Goal: Contribute content: Contribute content

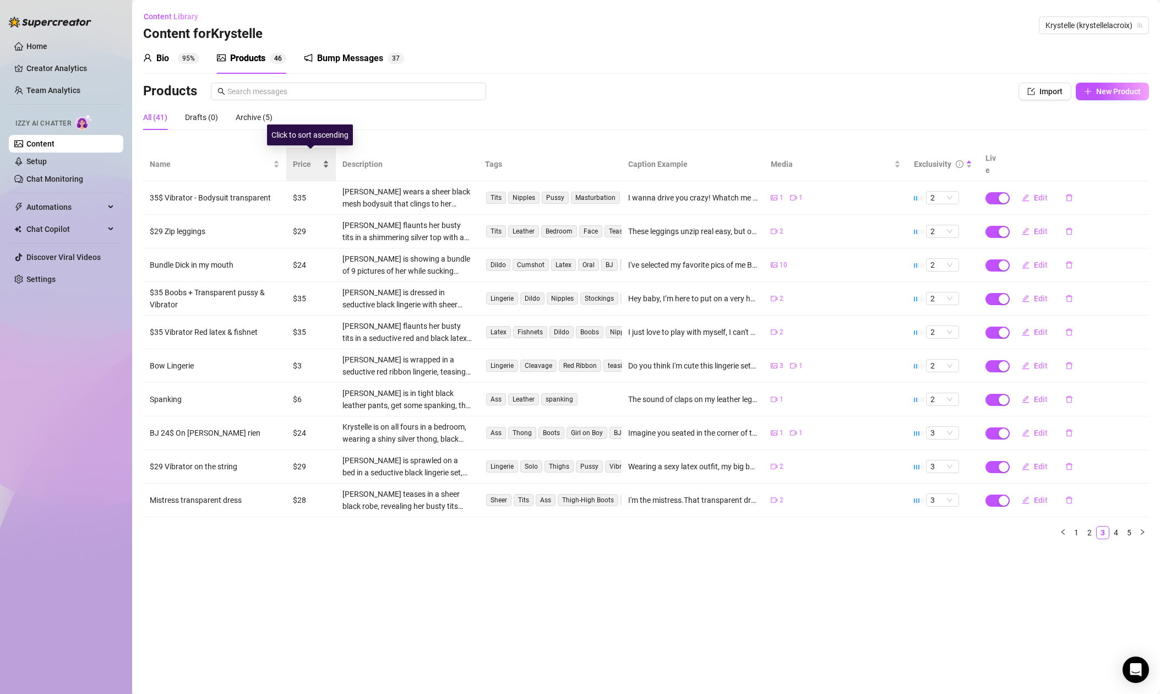
click at [298, 158] on span "Price" at bounding box center [307, 164] width 28 height 12
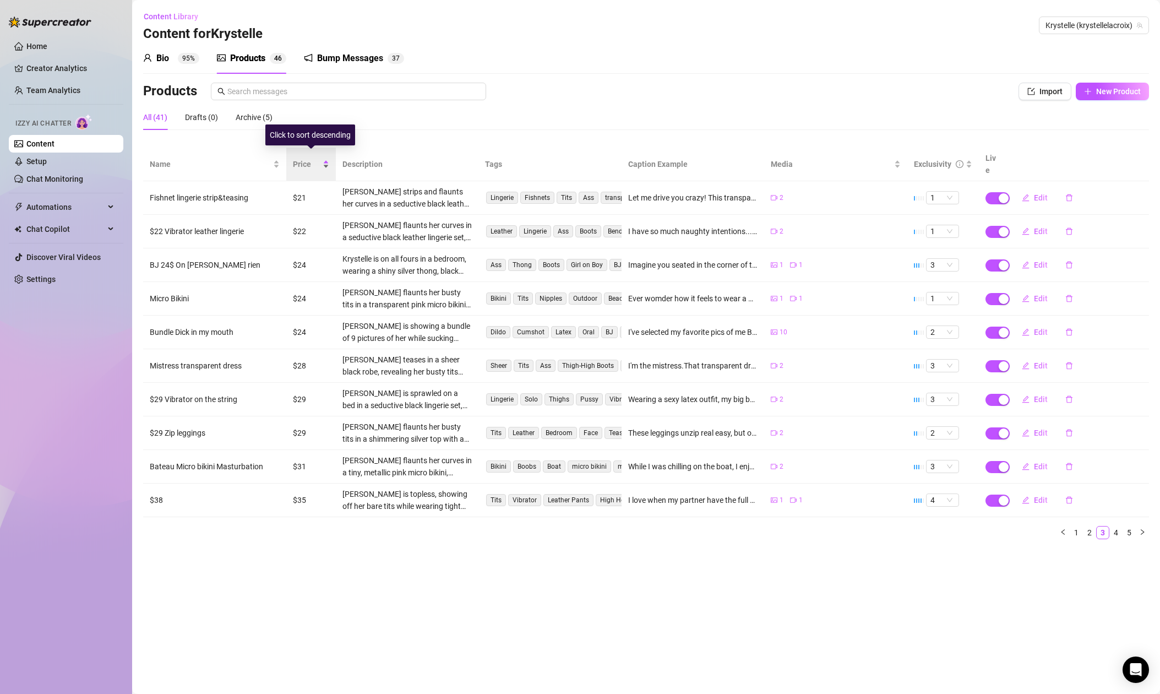
click at [302, 158] on span "Price" at bounding box center [307, 164] width 28 height 12
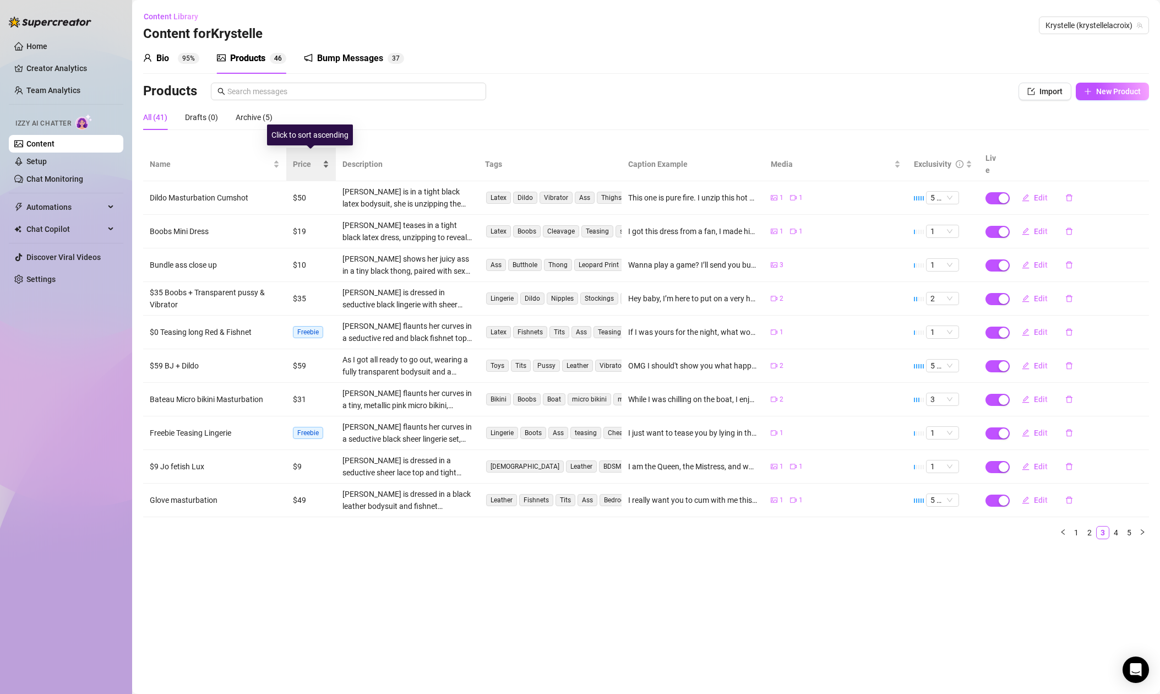
click at [300, 159] on span "Price" at bounding box center [307, 164] width 28 height 12
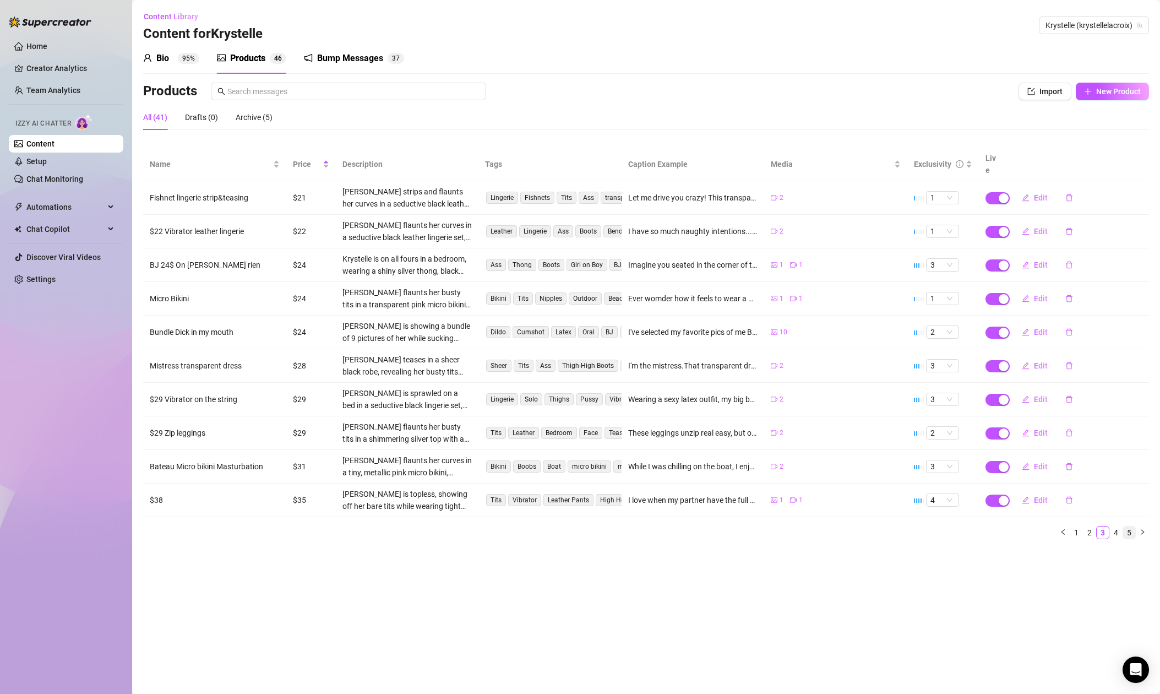
drag, startPoint x: 1119, startPoint y: 522, endPoint x: 1128, endPoint y: 522, distance: 8.8
click at [1119, 526] on link "4" at bounding box center [1116, 532] width 12 height 12
click at [248, 58] on div "Products" at bounding box center [247, 58] width 35 height 13
click at [1129, 88] on span "New Product" at bounding box center [1118, 91] width 45 height 9
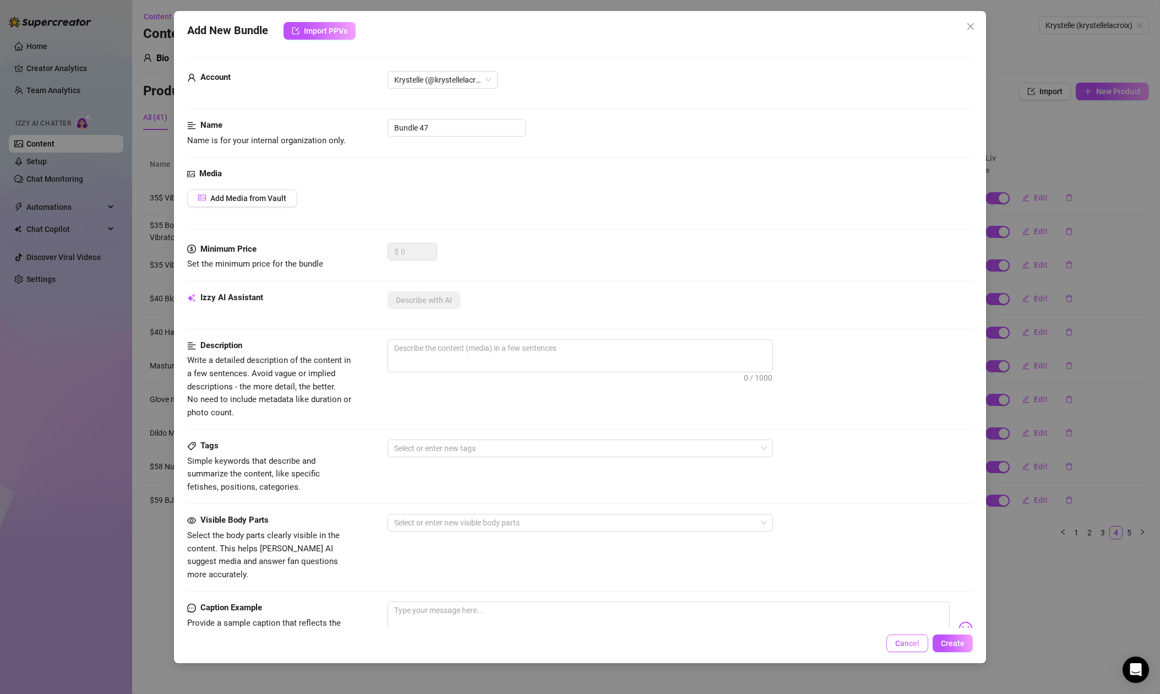
click at [913, 645] on span "Cancel" at bounding box center [907, 643] width 24 height 9
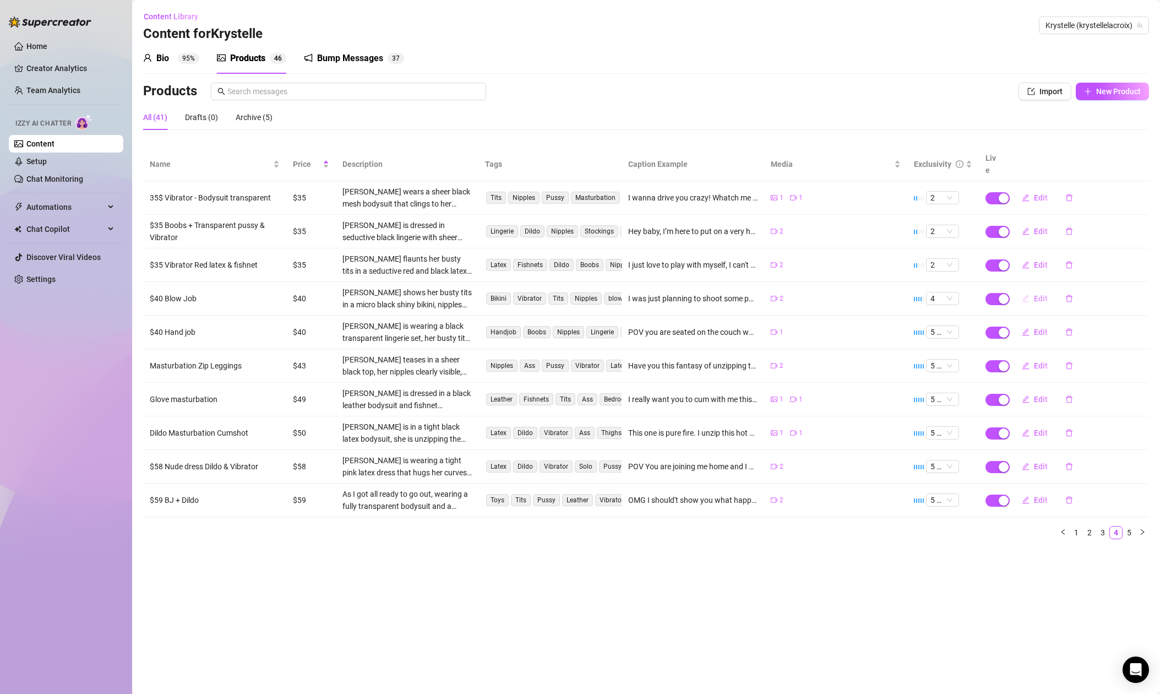
click at [1037, 294] on span "Edit" at bounding box center [1041, 298] width 14 height 9
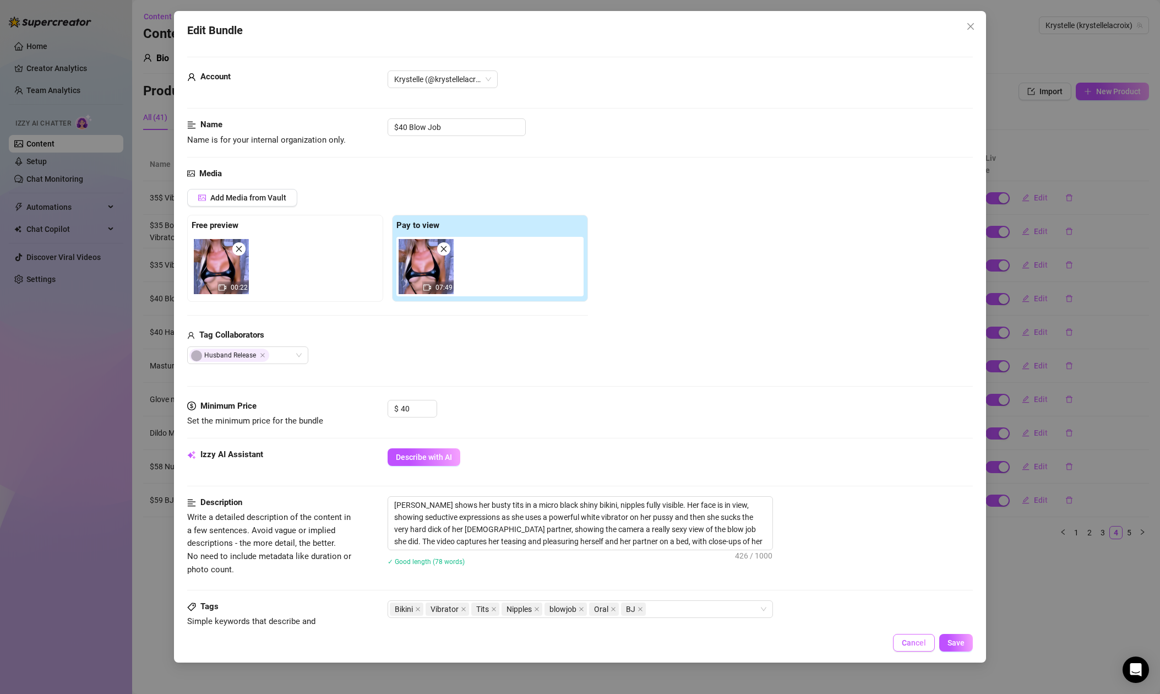
click at [912, 642] on span "Cancel" at bounding box center [914, 642] width 24 height 9
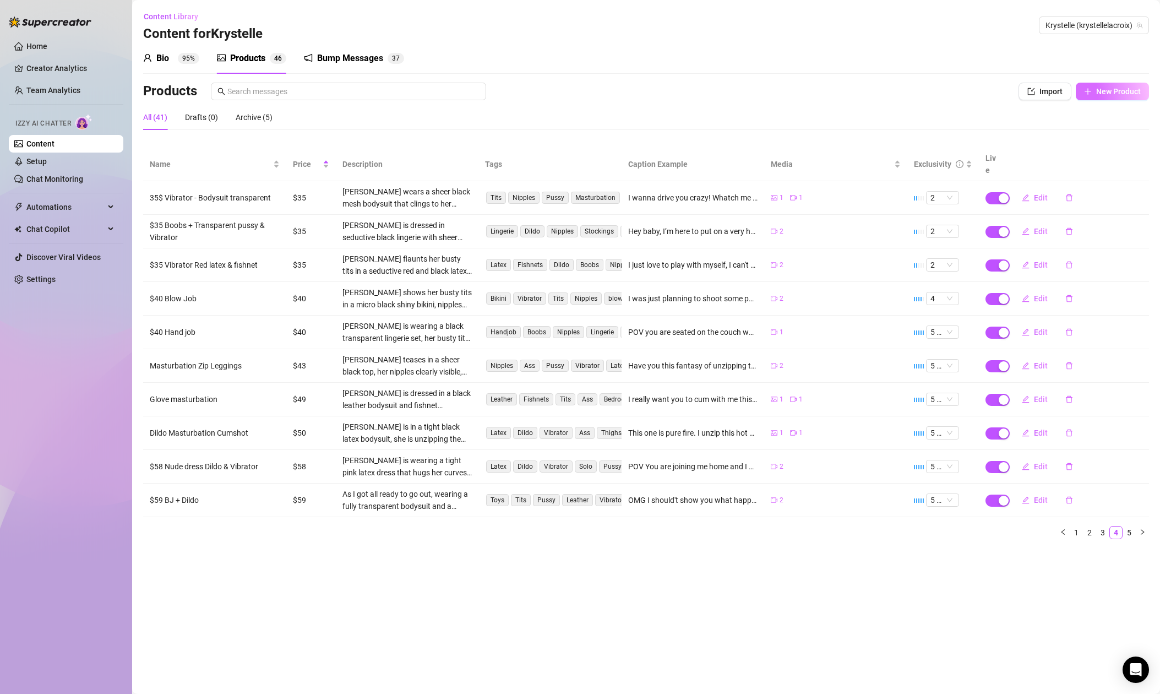
click at [1109, 94] on span "New Product" at bounding box center [1118, 91] width 45 height 9
type textarea "Type your message here..."
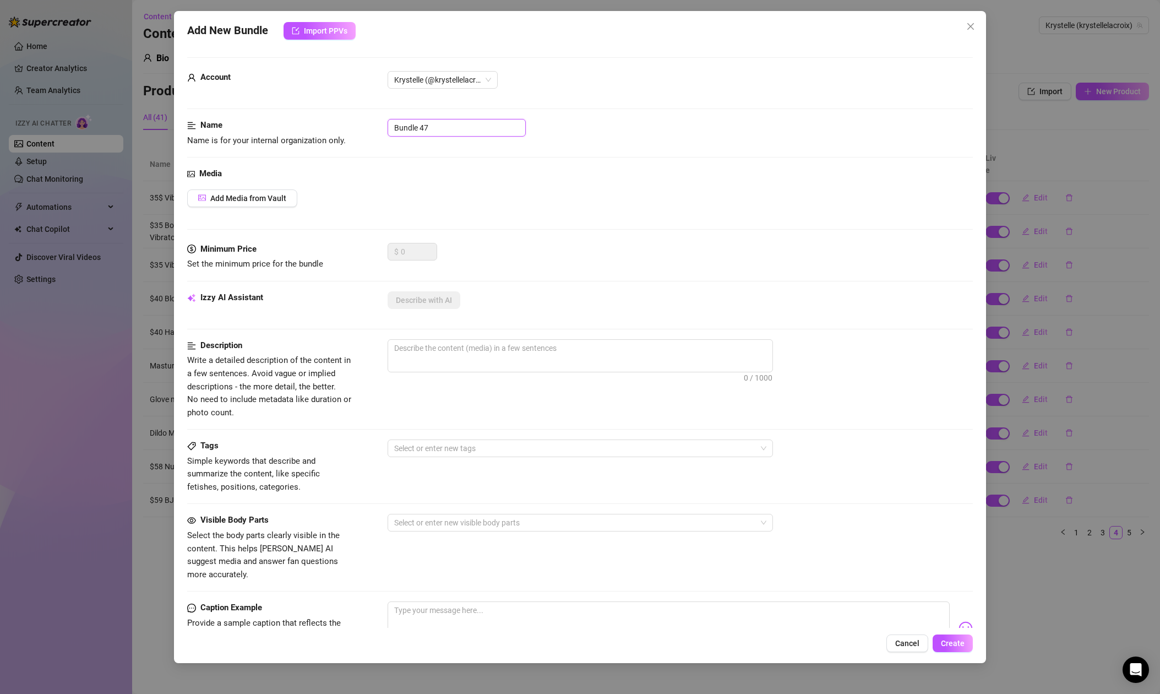
drag, startPoint x: 440, startPoint y: 129, endPoint x: 329, endPoint y: 127, distance: 111.2
click at [329, 127] on div "Name Name is for your internal organization only. Bundle 47" at bounding box center [580, 133] width 786 height 28
type input "BJ $42 Boobless corset"
click at [256, 193] on button "Add Media from Vault" at bounding box center [242, 198] width 110 height 18
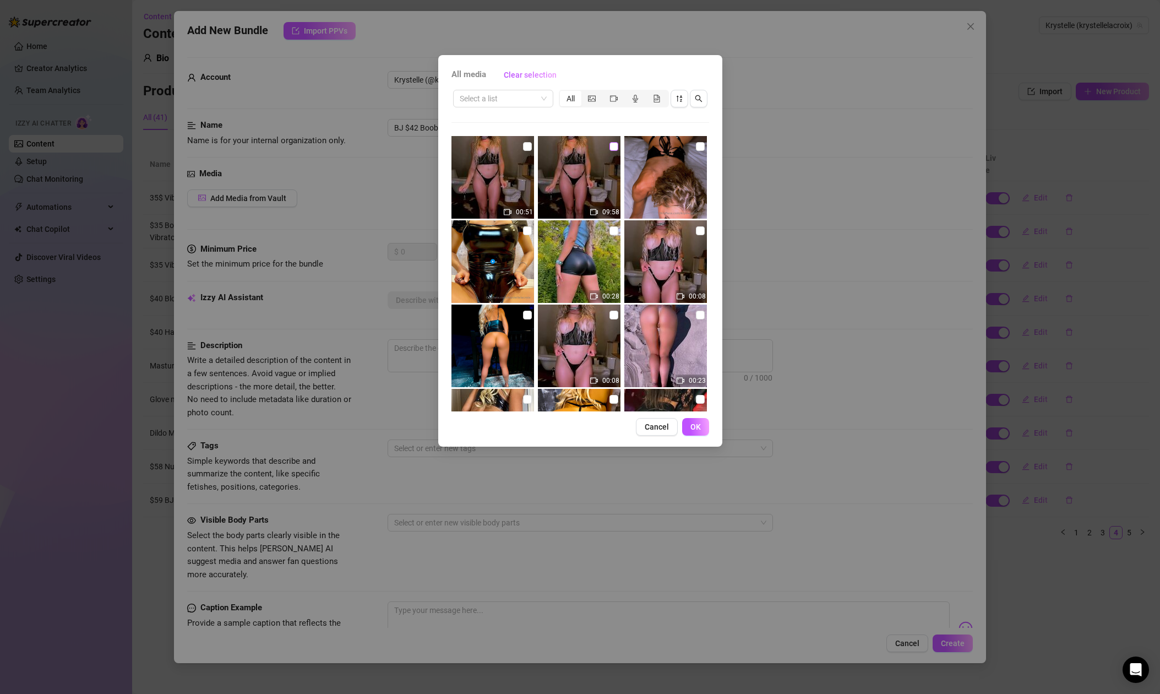
click at [613, 146] on input "checkbox" at bounding box center [613, 146] width 9 height 9
checkbox input "true"
click at [700, 146] on input "checkbox" at bounding box center [700, 146] width 9 height 9
checkbox input "true"
click at [696, 423] on span "OK" at bounding box center [695, 426] width 10 height 9
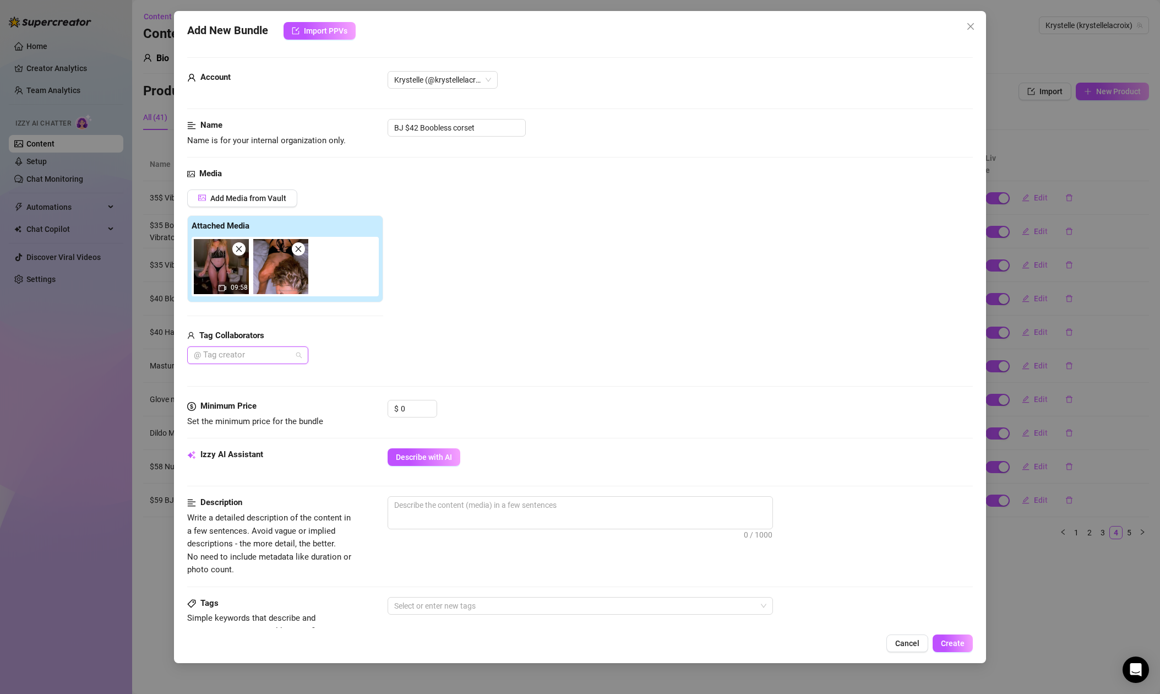
click at [254, 358] on div at bounding box center [241, 354] width 105 height 15
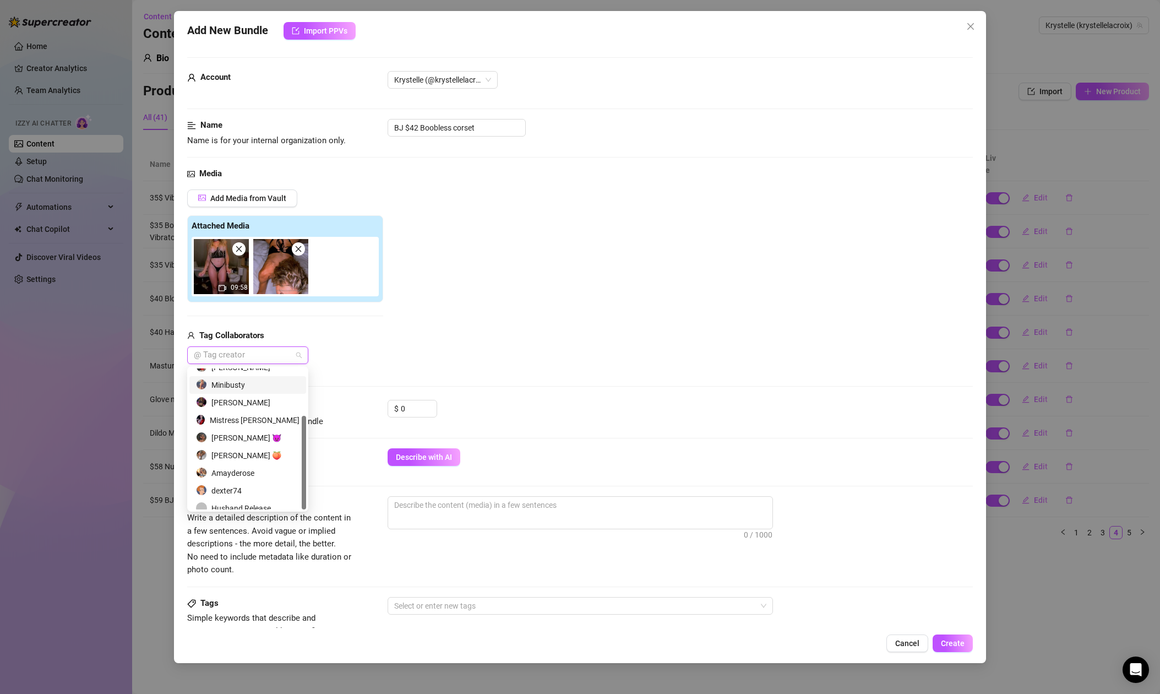
scroll to position [70, 0]
click at [267, 501] on div "Husband Release" at bounding box center [247, 500] width 103 height 12
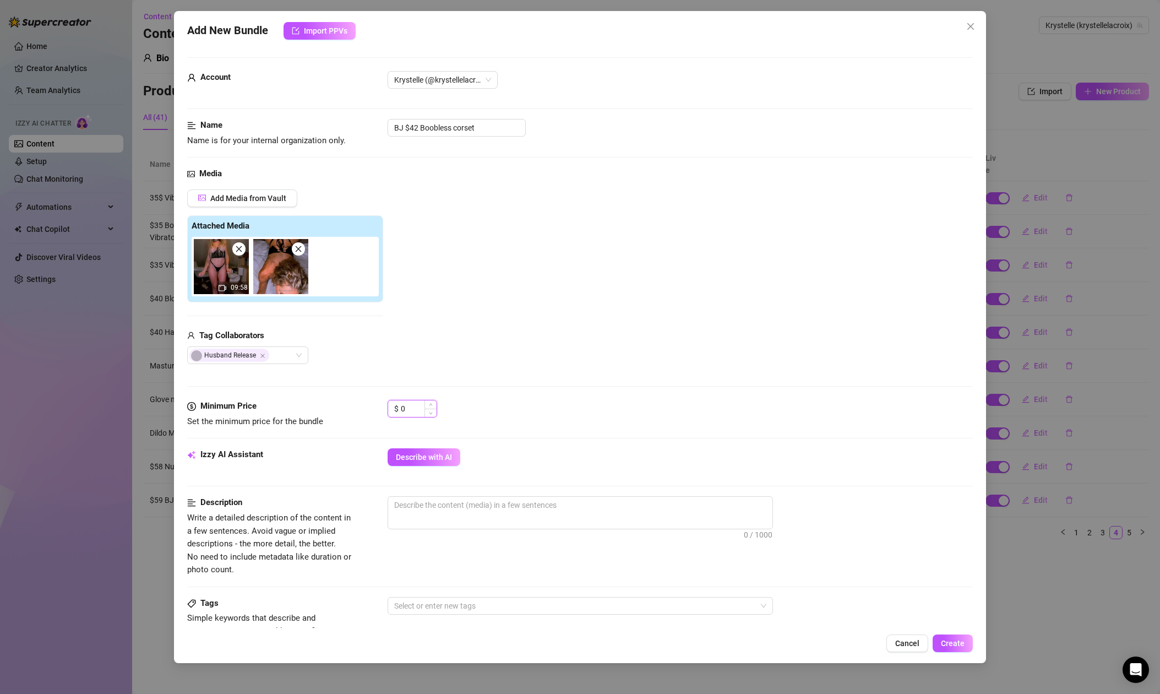
drag, startPoint x: 417, startPoint y: 407, endPoint x: 394, endPoint y: 407, distance: 23.7
click at [394, 407] on div "$ 0" at bounding box center [413, 409] width 50 height 18
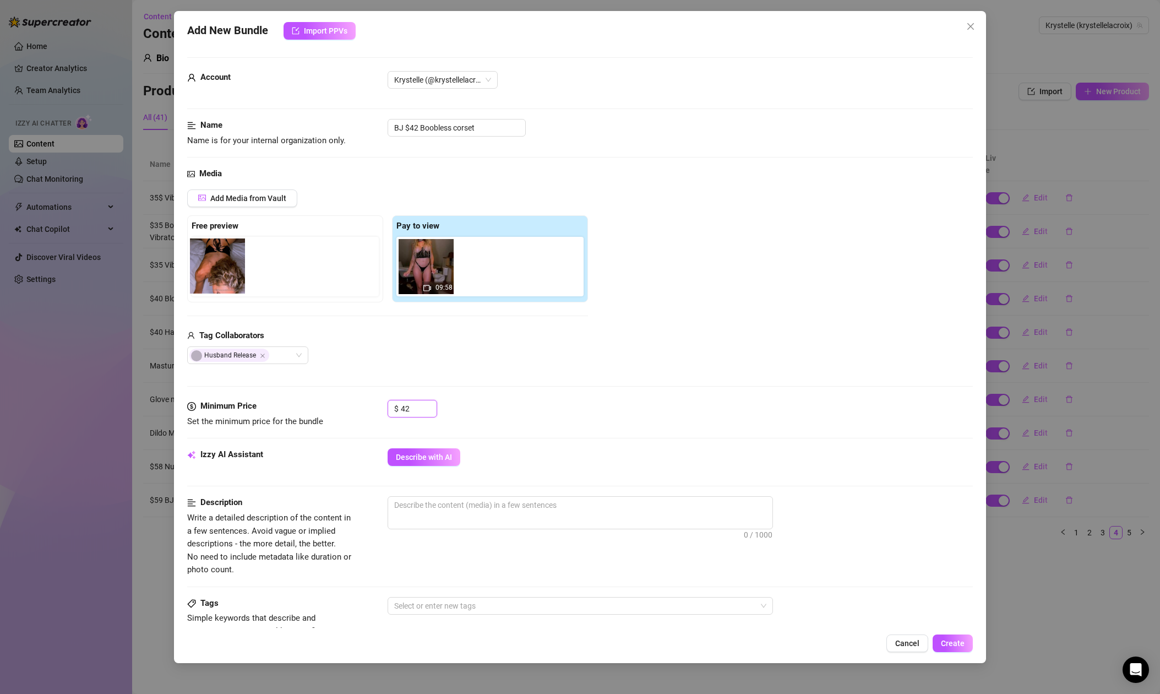
drag, startPoint x: 496, startPoint y: 275, endPoint x: 224, endPoint y: 275, distance: 271.9
click at [224, 275] on div "Free preview Pay to view 09:58" at bounding box center [387, 258] width 401 height 87
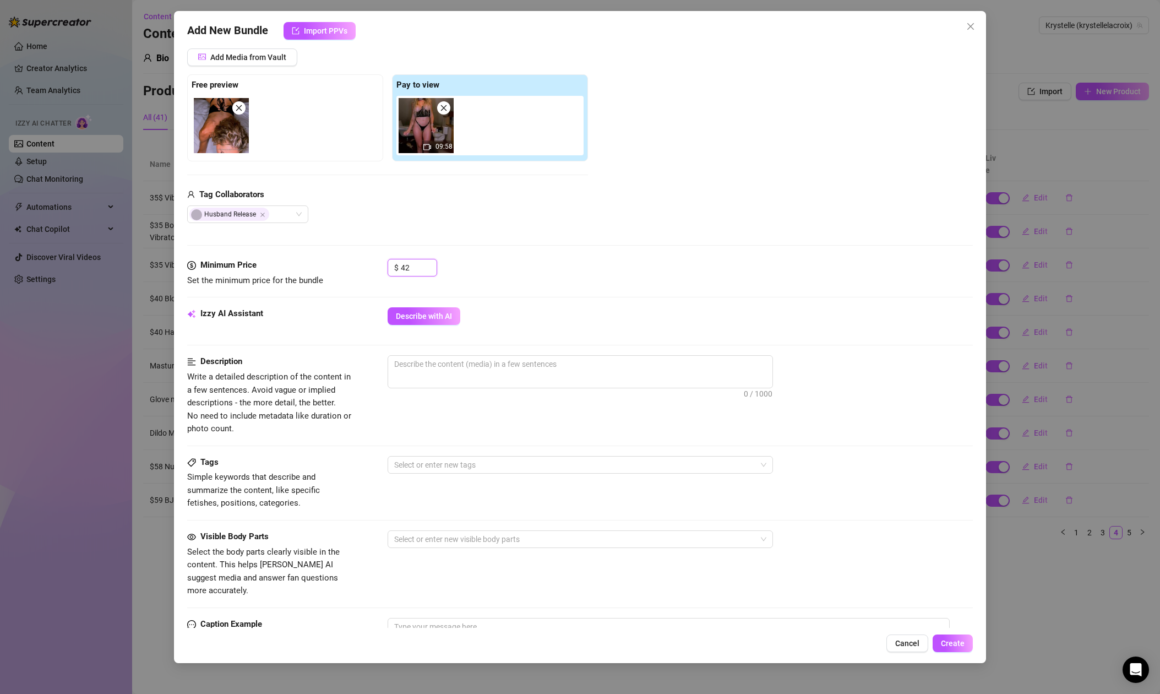
scroll to position [174, 0]
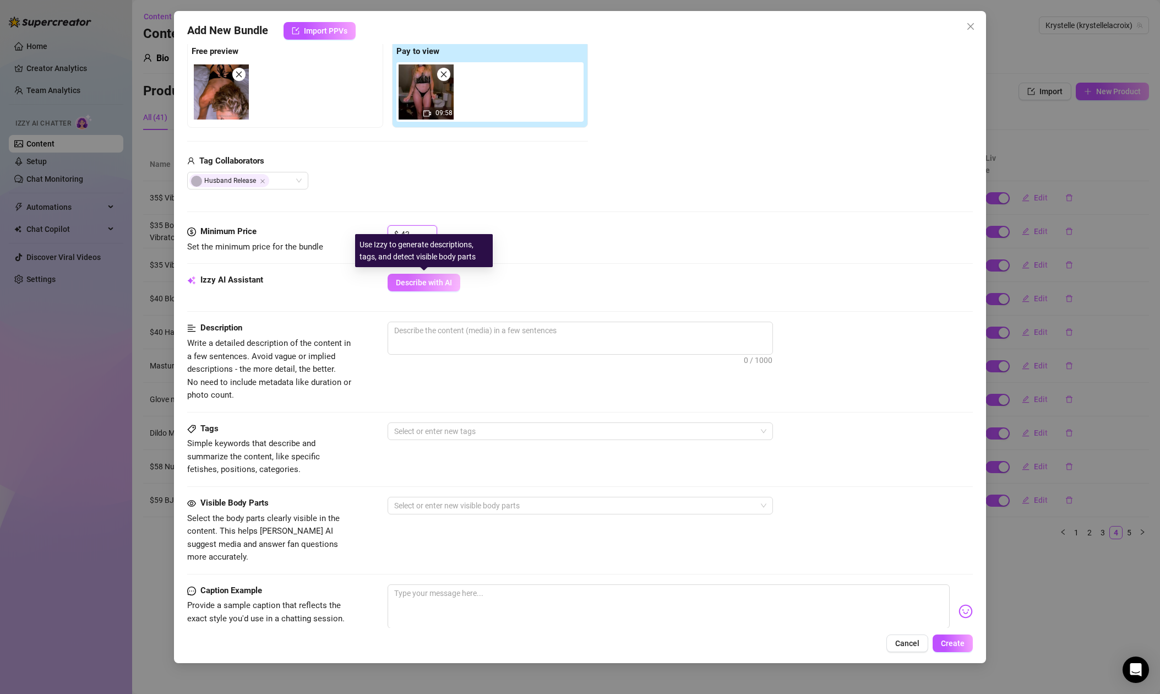
type input "42"
click at [424, 282] on span "Describe with AI" at bounding box center [424, 282] width 56 height 9
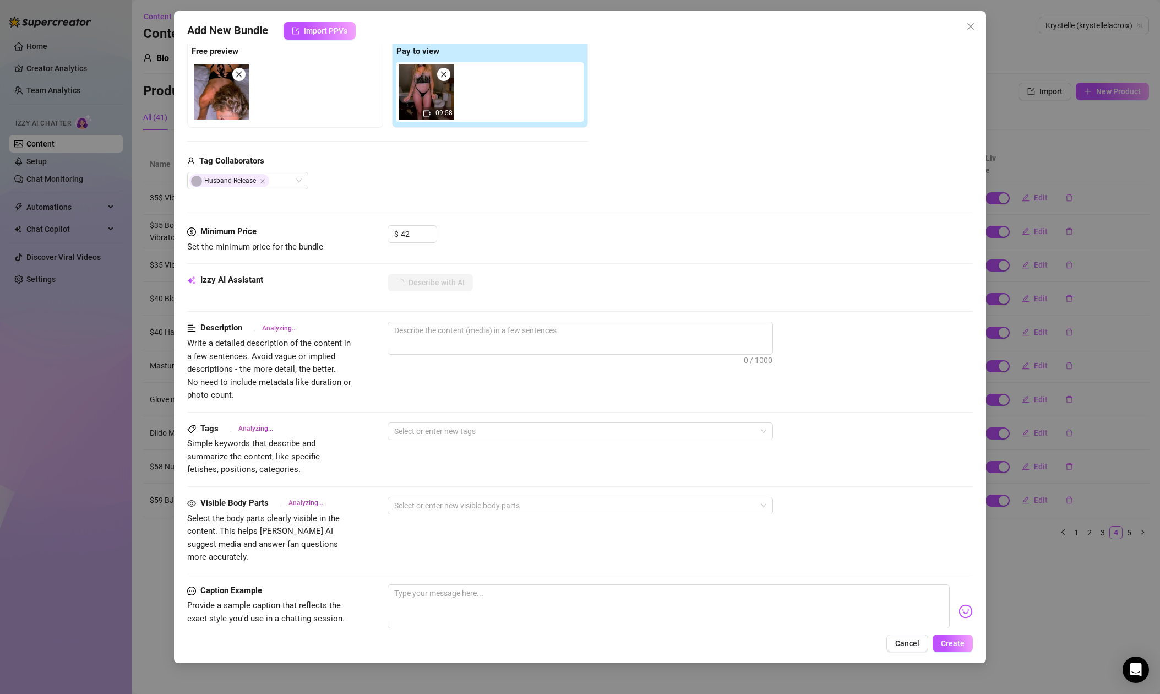
scroll to position [174, 0]
click at [487, 591] on textarea at bounding box center [669, 607] width 562 height 44
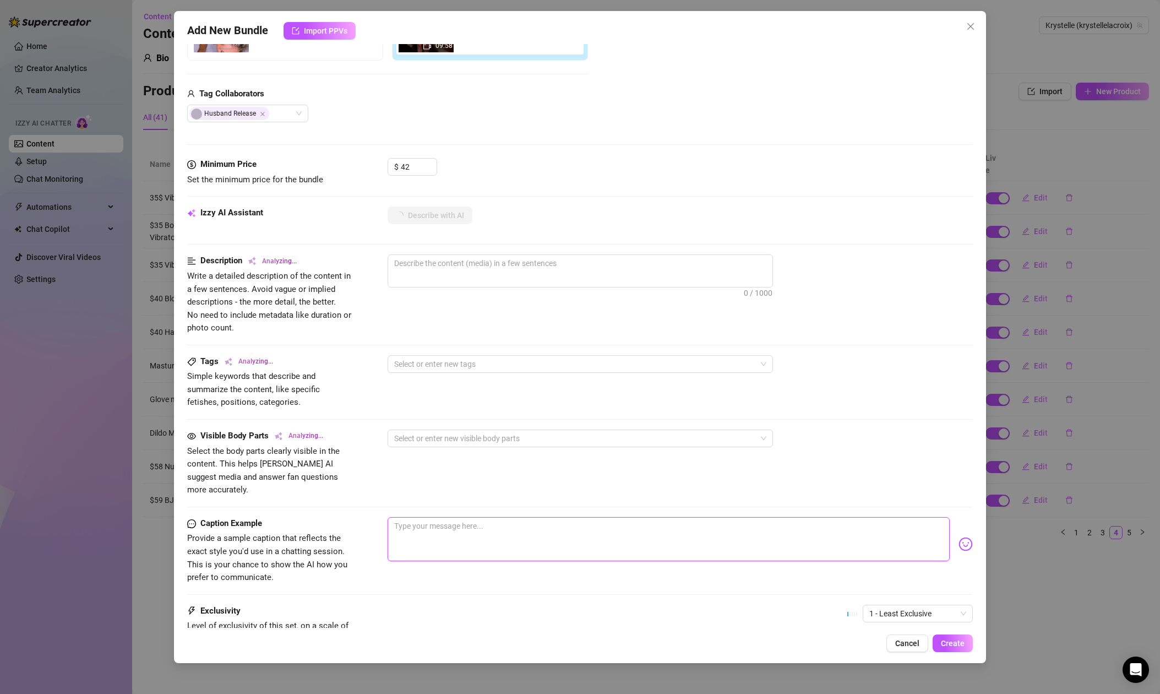
scroll to position [324, 0]
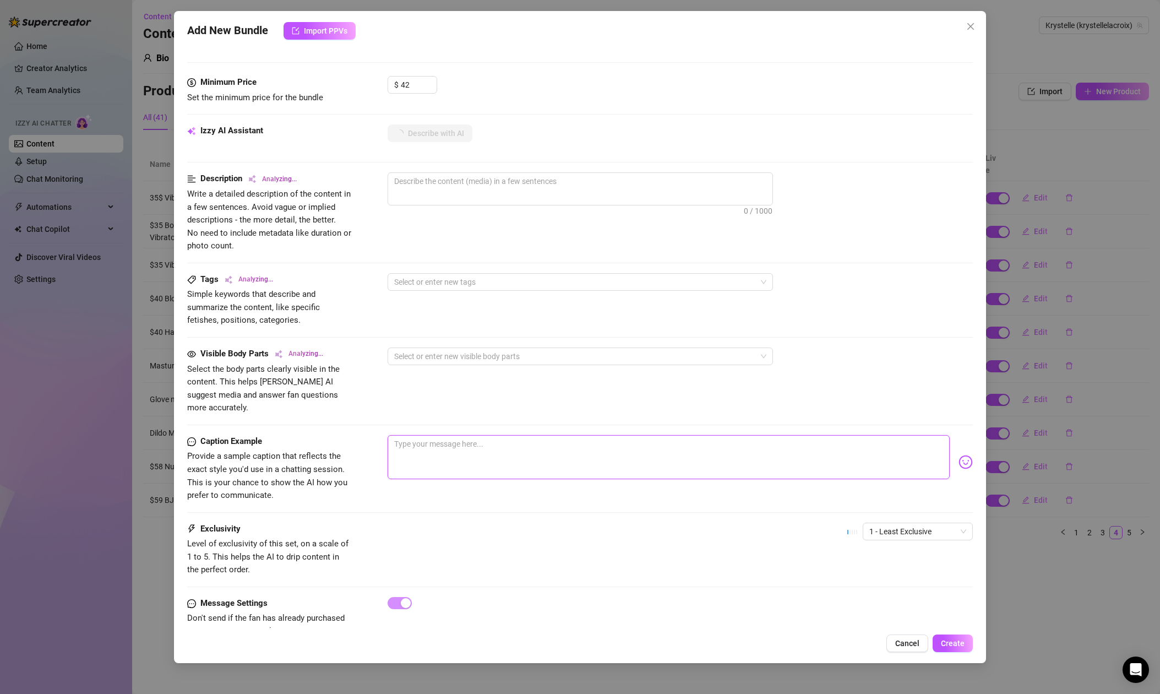
type textarea "T"
type textarea "Th"
type textarea "The"
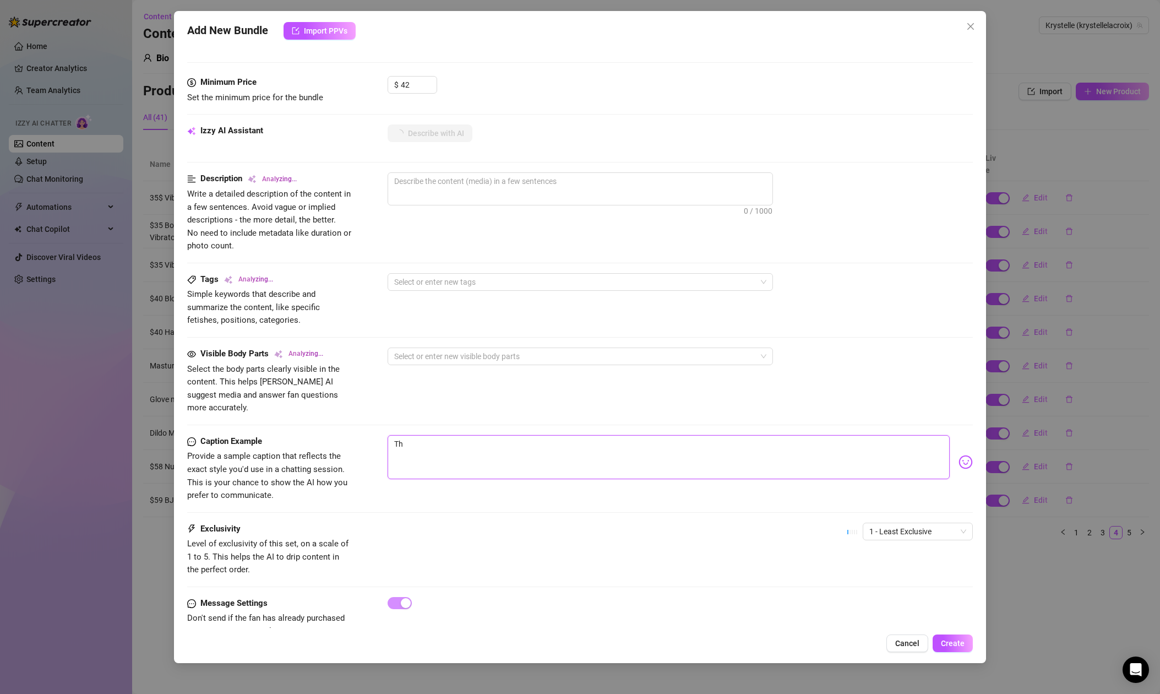
type textarea "The"
type textarea "The h"
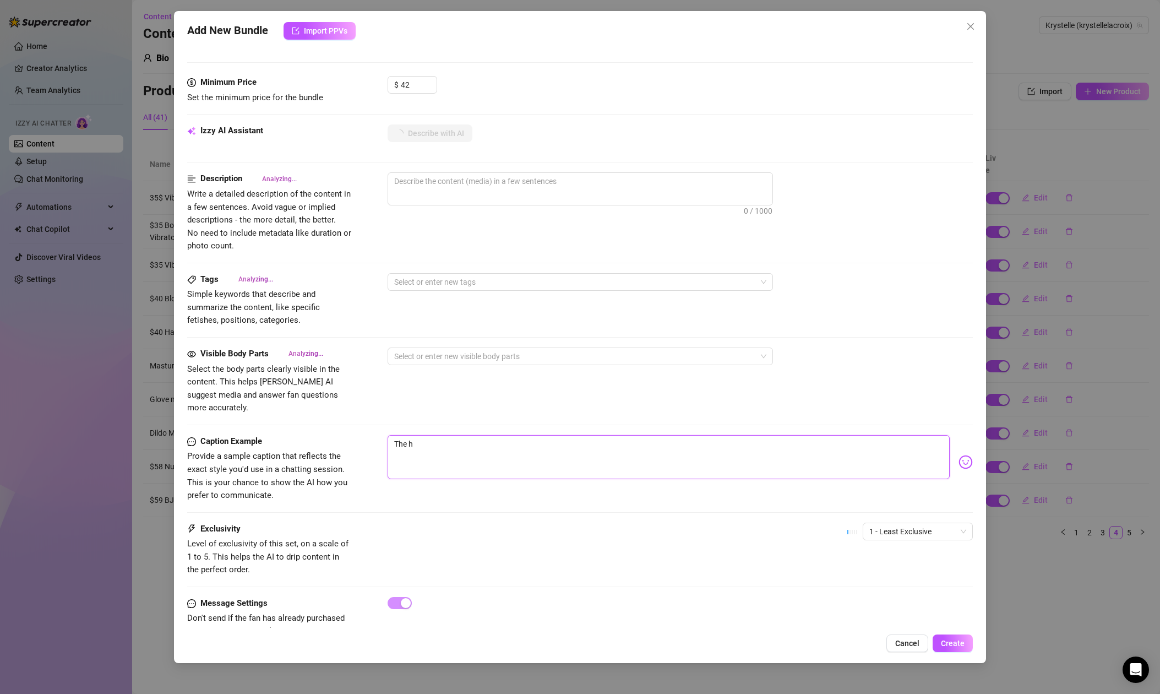
type textarea "The ho"
type textarea "The hot"
type textarea "The hott"
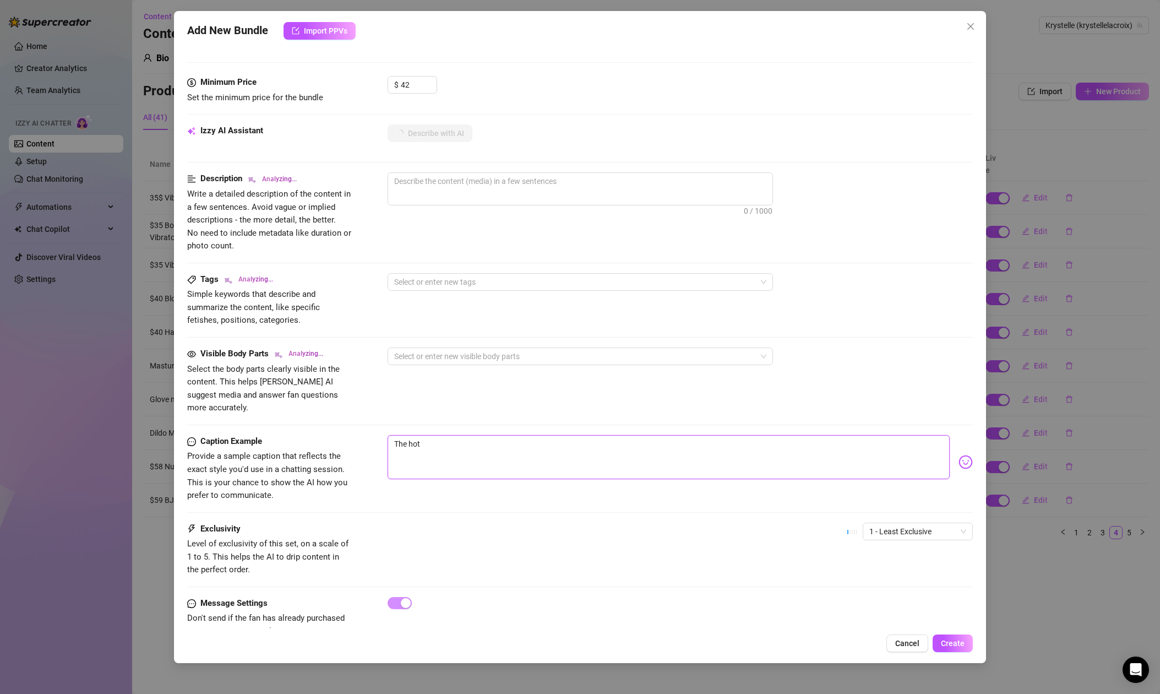
type textarea "The hott"
type textarea "The [PERSON_NAME]"
type textarea "The hottes"
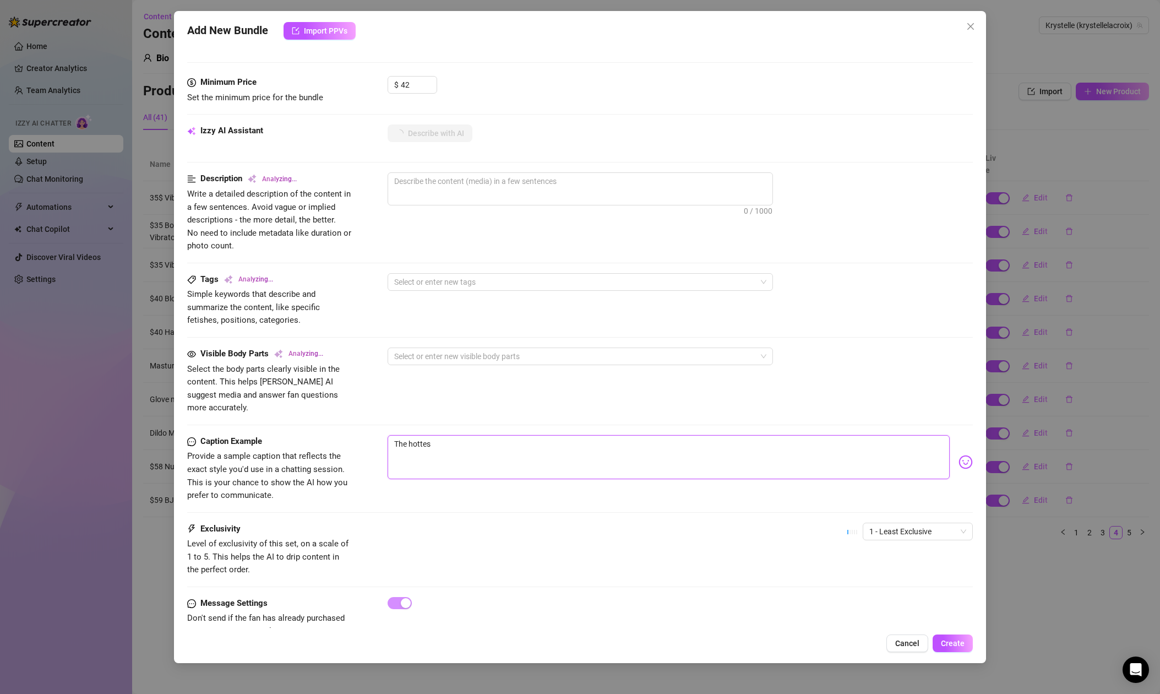
type textarea "The hottest"
type textarea "The hottest B"
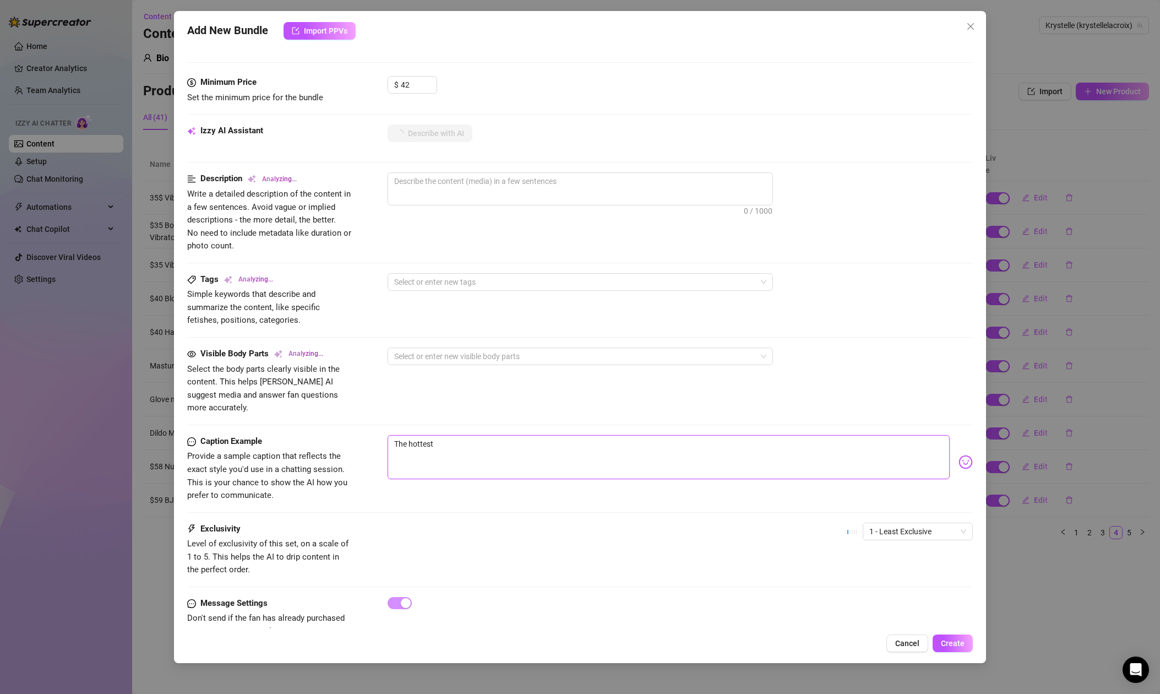
type textarea "The hottest B"
type textarea "The hottest Bl"
type textarea "The hottest Blo"
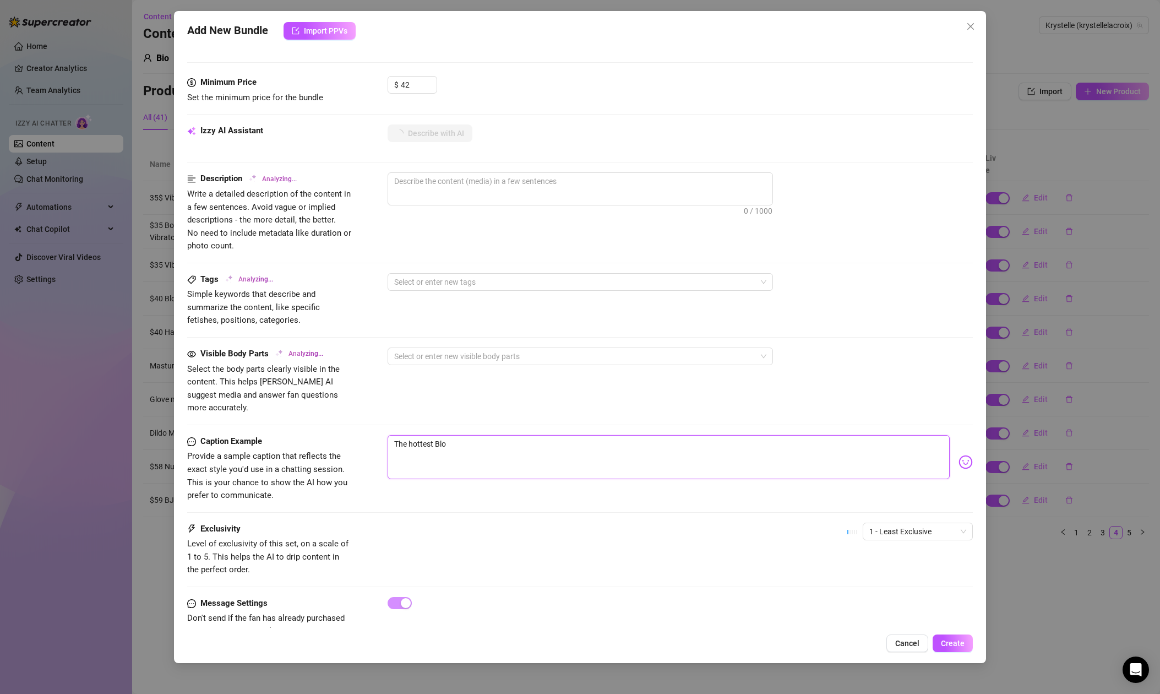
type textarea "The hottest Blow"
type textarea "The hottest Blow J"
type textarea "The hottest Blow Jo"
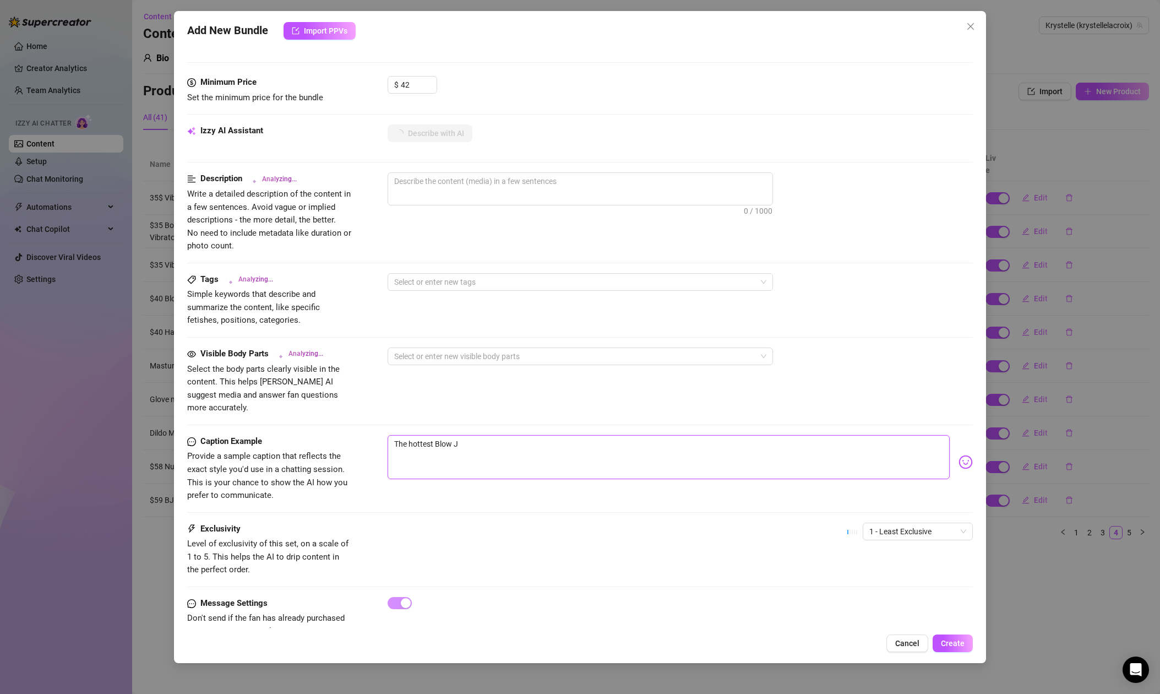
type textarea "The hottest Blow Jo"
type textarea "The hottest Blow Job"
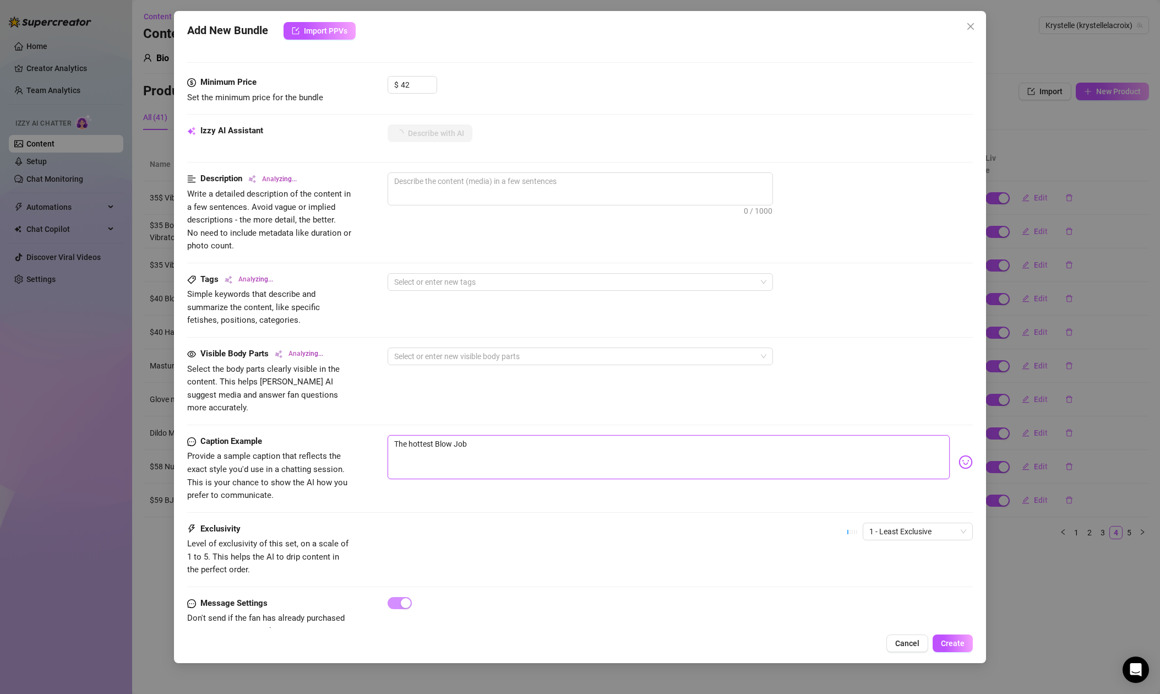
type textarea "The hottest Blow Job v"
type textarea "The hottest Blow Job vi"
type textarea "The hottest Blow Job vid"
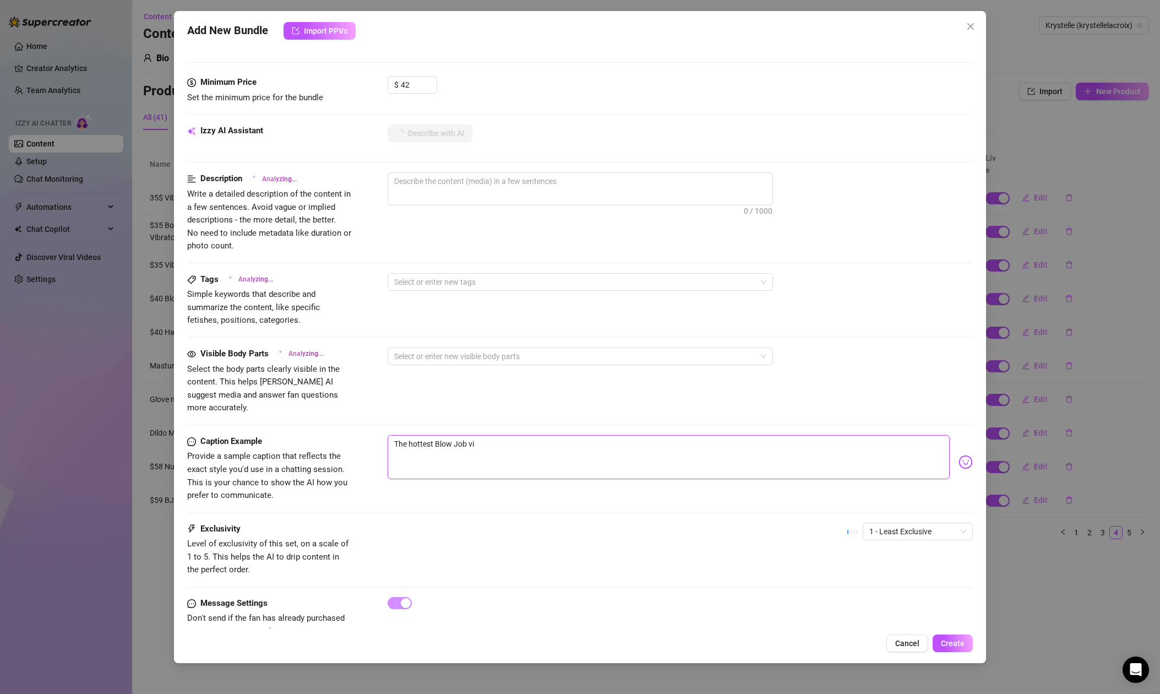
type textarea "The hottest Blow Job vid"
type textarea "The hottest Blow Job vide"
type textarea "The hottest Blow Job video"
type textarea "The hottest Blow Job video!"
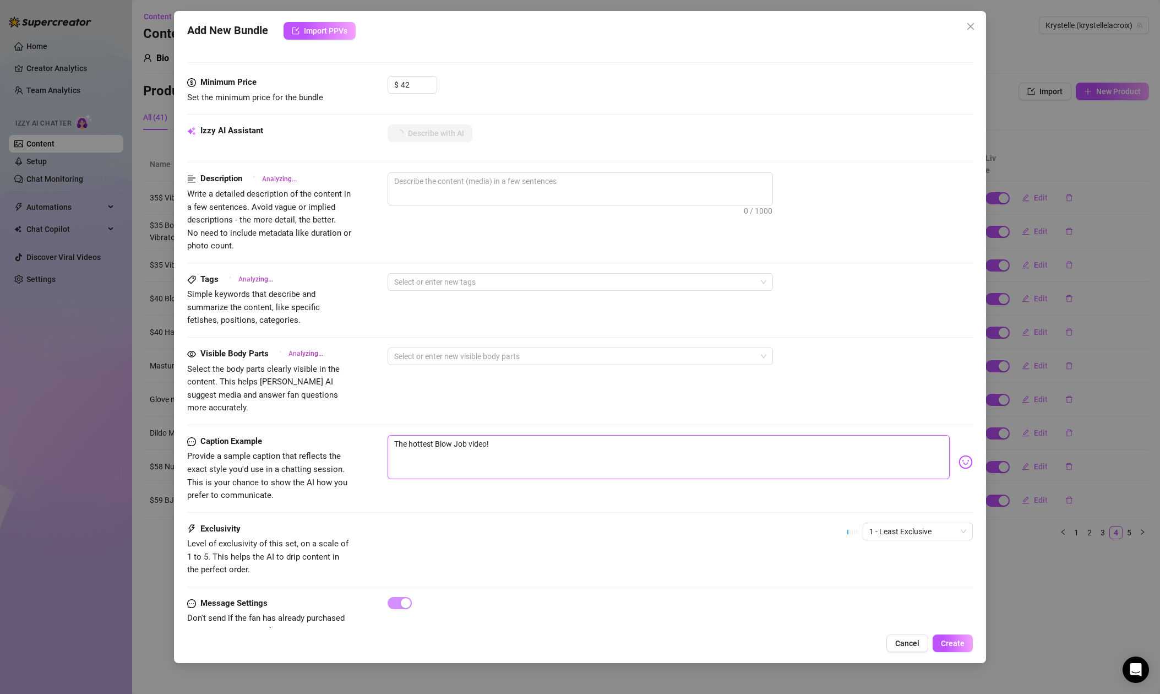
type textarea "The hottest Blow Job video!"
type textarea "The hottest Blow Job video! I"
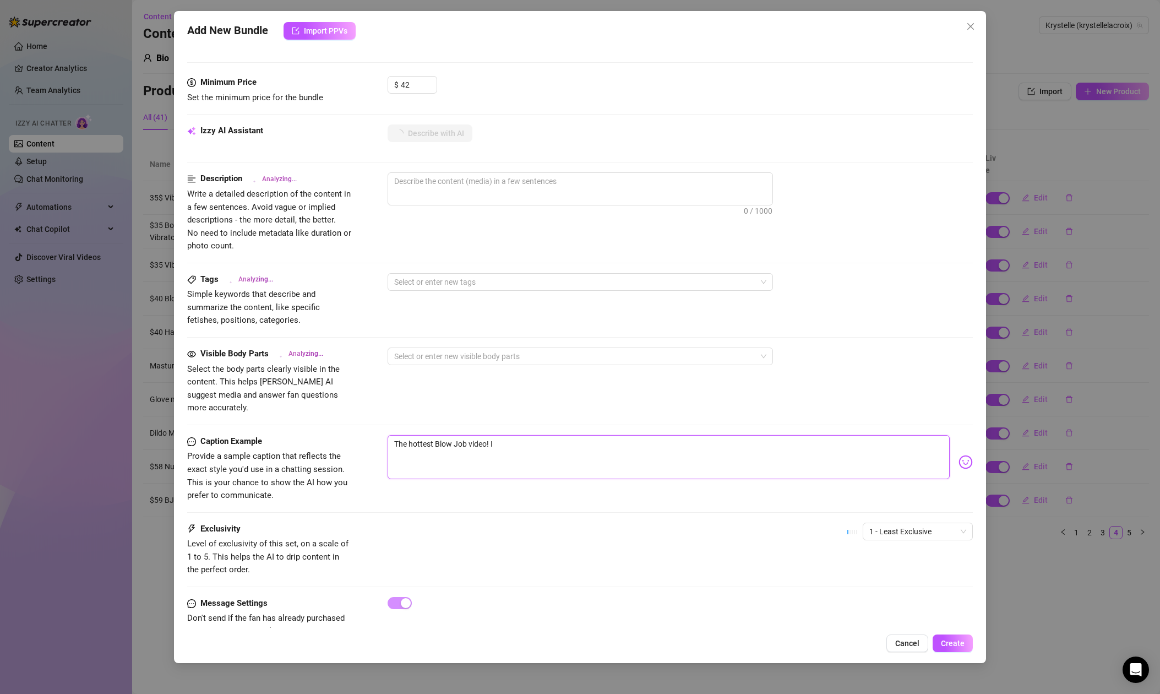
type textarea "The hottest Blow Job video! I"
type textarea "The hottest Blow Job video! I l"
type textarea "The hottest Blow Job video! I lo"
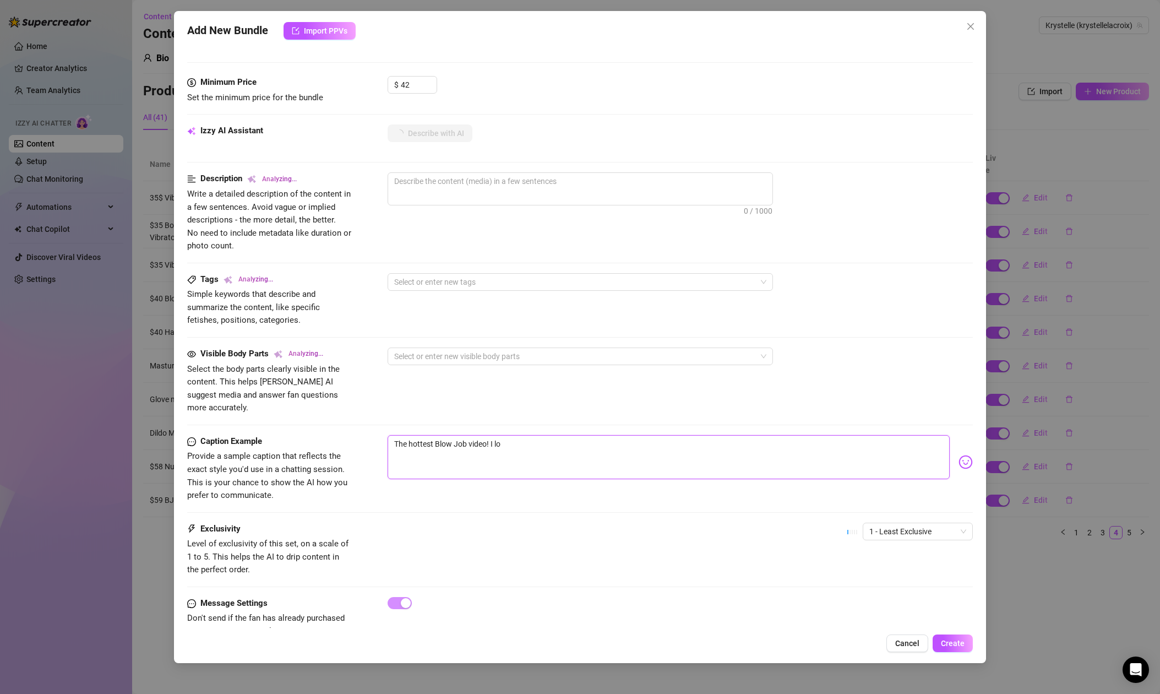
type textarea "The hottest Blow Job video! I lov"
type textarea "The hottest Blow Job video! I love"
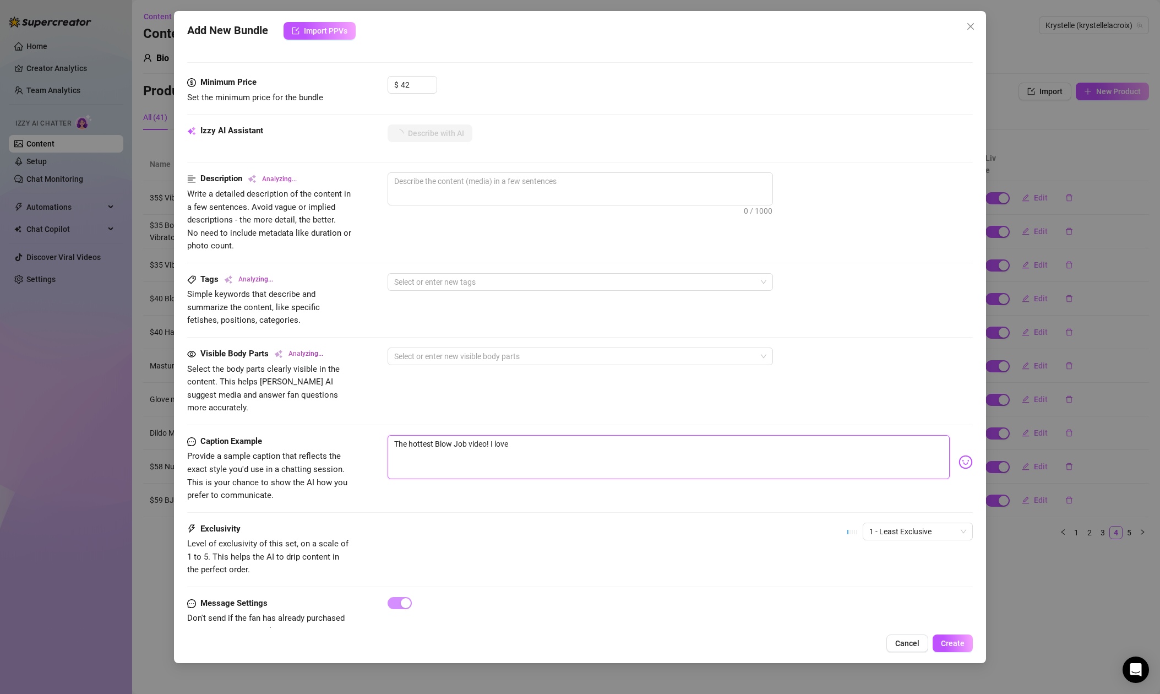
type textarea "The hottest Blow Job video! I love"
type textarea "The hottest Blow Job video! I love s"
type textarea "The hottest Blow Job video! I love su"
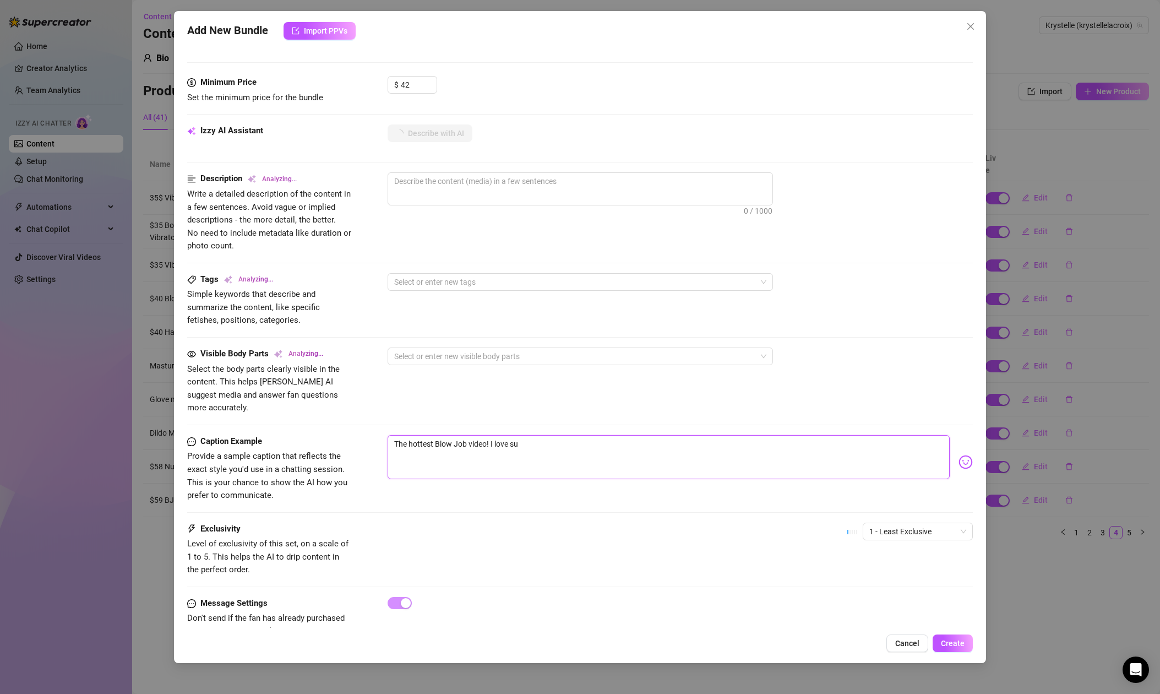
type textarea "The hottest Blow Job video! I love suc"
type textarea "The hottest Blow Job video! I love suck"
type textarea "The hottest Blow Job video! I love [PERSON_NAME]"
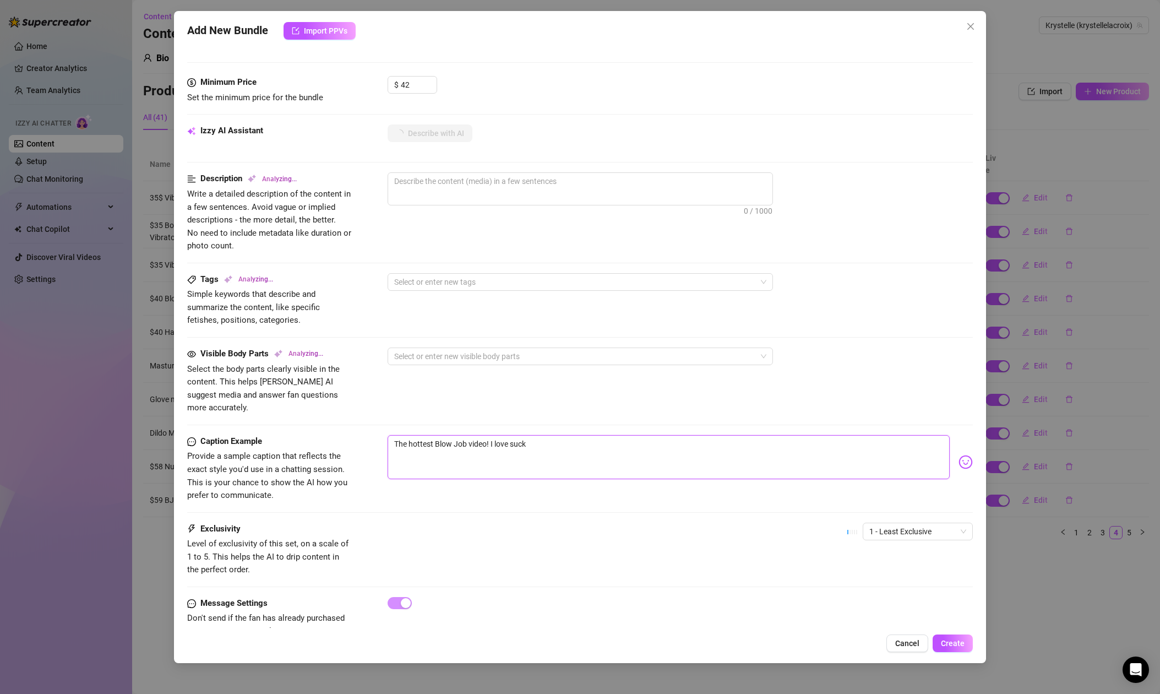
type textarea "The hottest Blow Job video! I love [PERSON_NAME]"
type textarea "The hottest Blow Job video! I love suckin"
type textarea "The hottest Blow Job video! I love sucking"
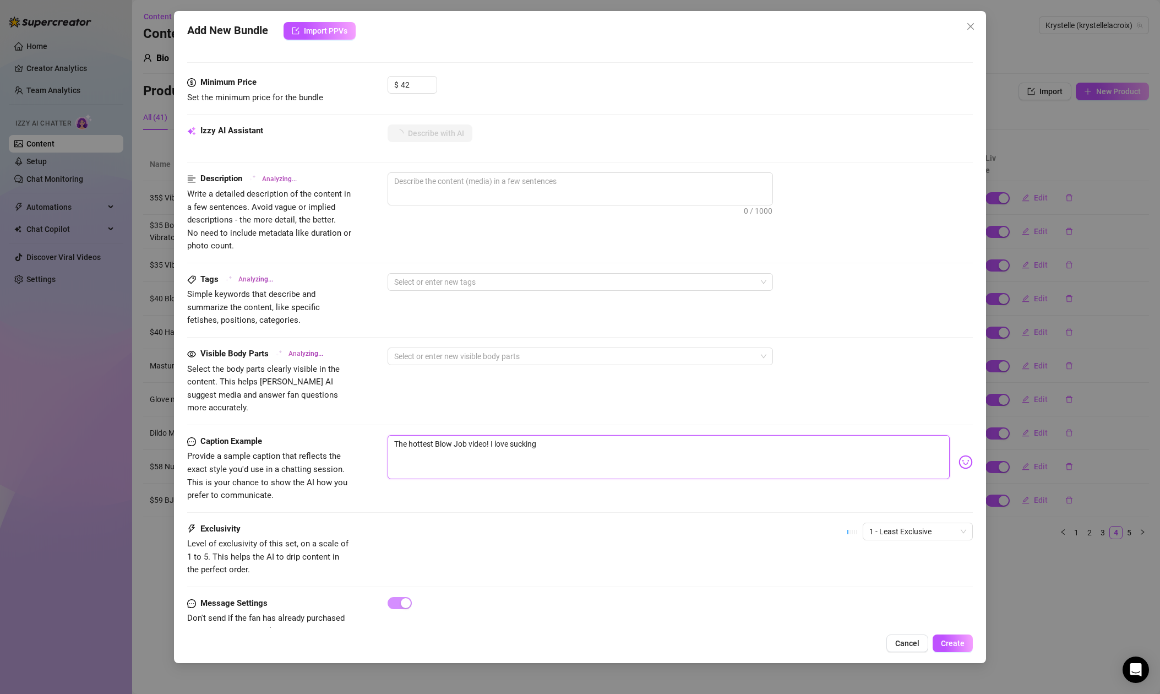
type textarea "The hottest Blow Job video! I love sucking"
type textarea "The hottest Blow Job video! I love sucking a"
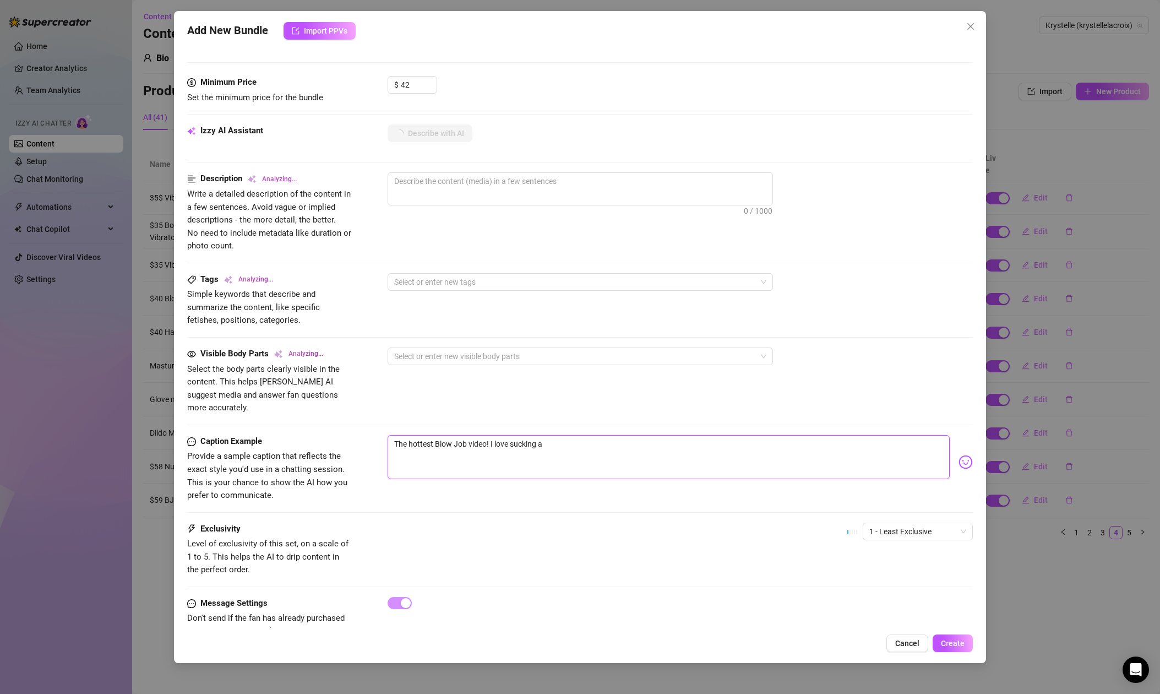
type textarea "The hottest Blow Job video! I love sucking a"
type textarea "The hottest Blow Job video! I love sucking a b"
type textarea "The hottest Blow Job video! I love sucking a bi"
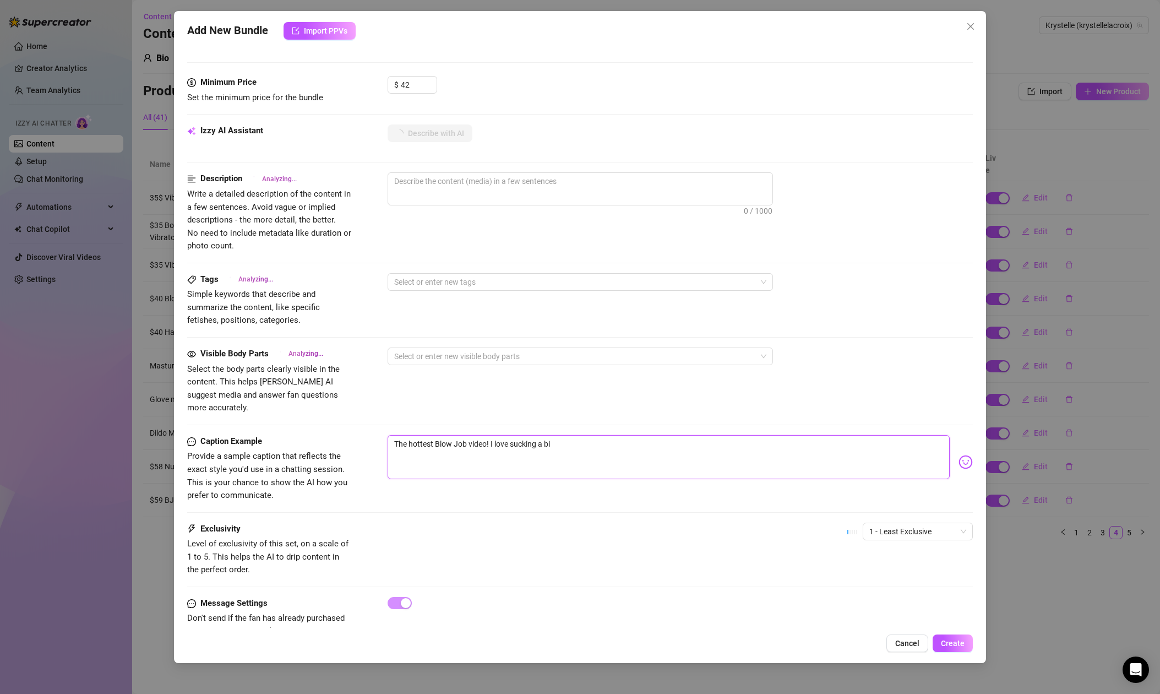
type textarea "The hottest Blow Job video! I love sucking a big"
type textarea "The hottest Blow Job video! I love sucking a big j"
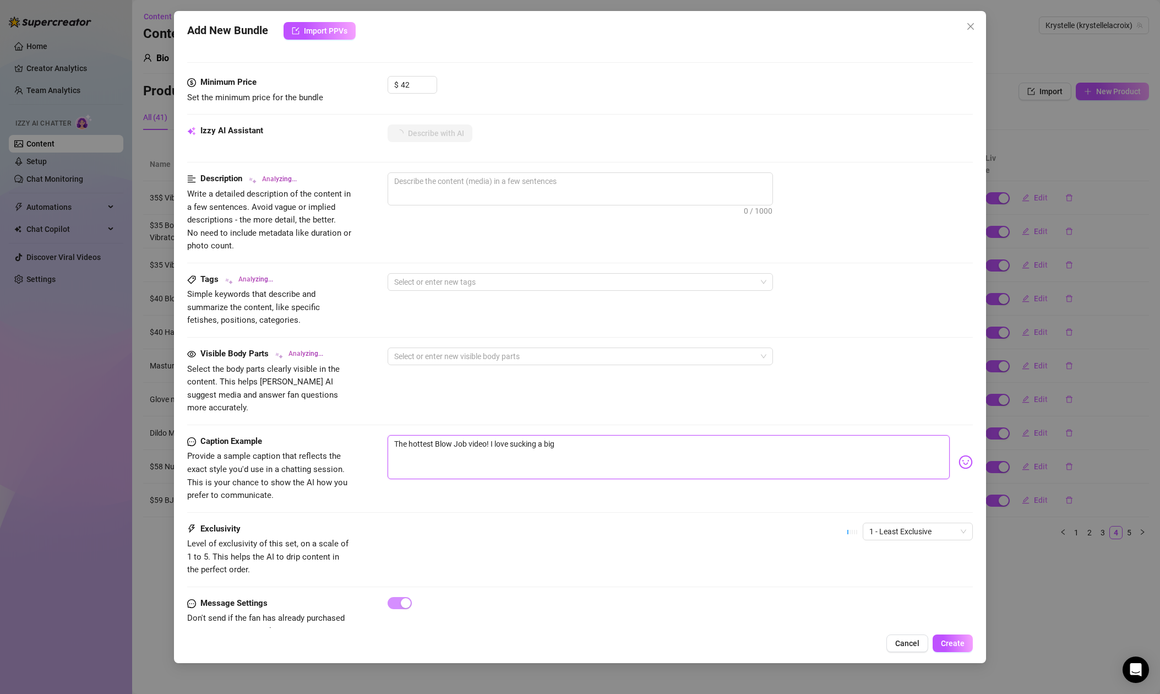
type textarea "The hottest Blow Job video! I love sucking a big j"
type textarea "The hottest Blow Job video! I love sucking a big ju"
type textarea "The hottest Blow Job video! I love sucking a big jui"
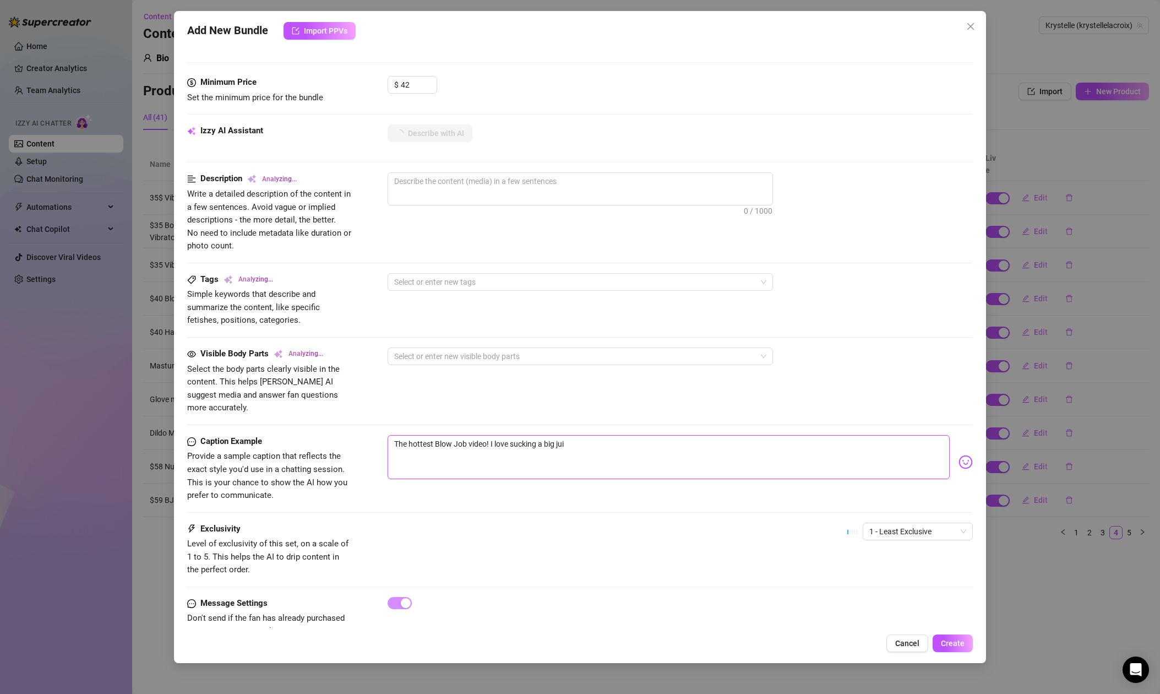
type textarea "The hottest Blow Job video! I love sucking a big juic"
type textarea "The hottest Blow Job video! I love sucking a big juicy"
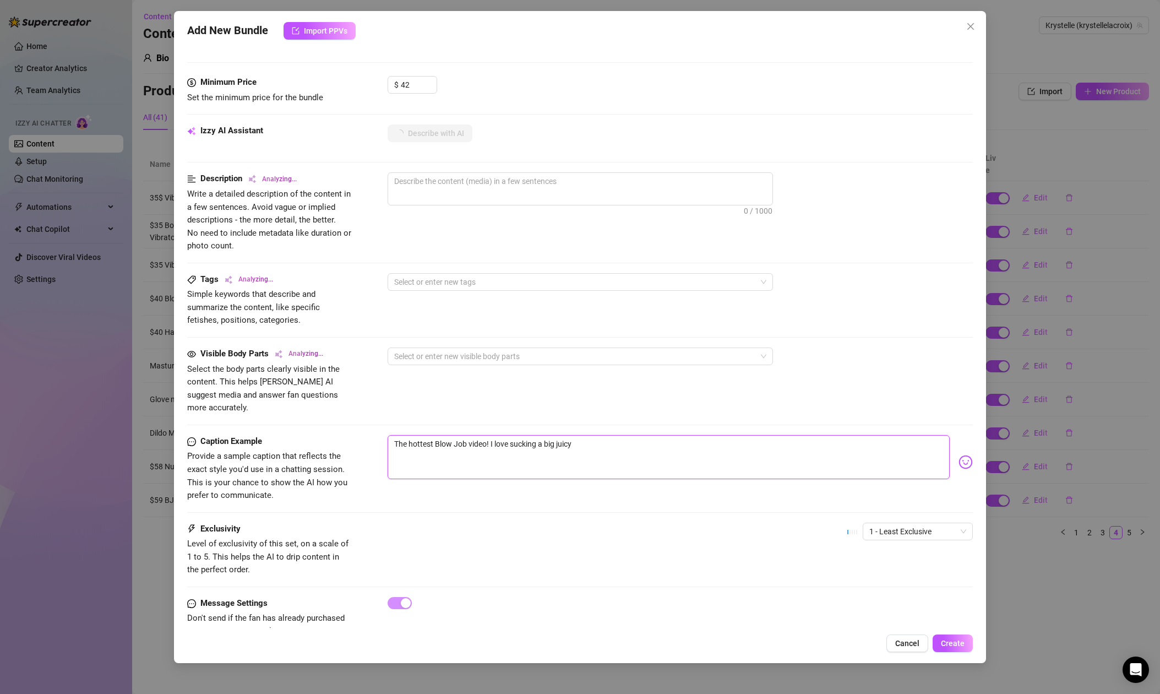
type textarea "The hottest Blow Job video! I love sucking a big juicy"
type textarea "The hottest Blow Job video! I love sucking a big juicy d"
type textarea "The hottest Blow Job video! I love sucking a big juicy di"
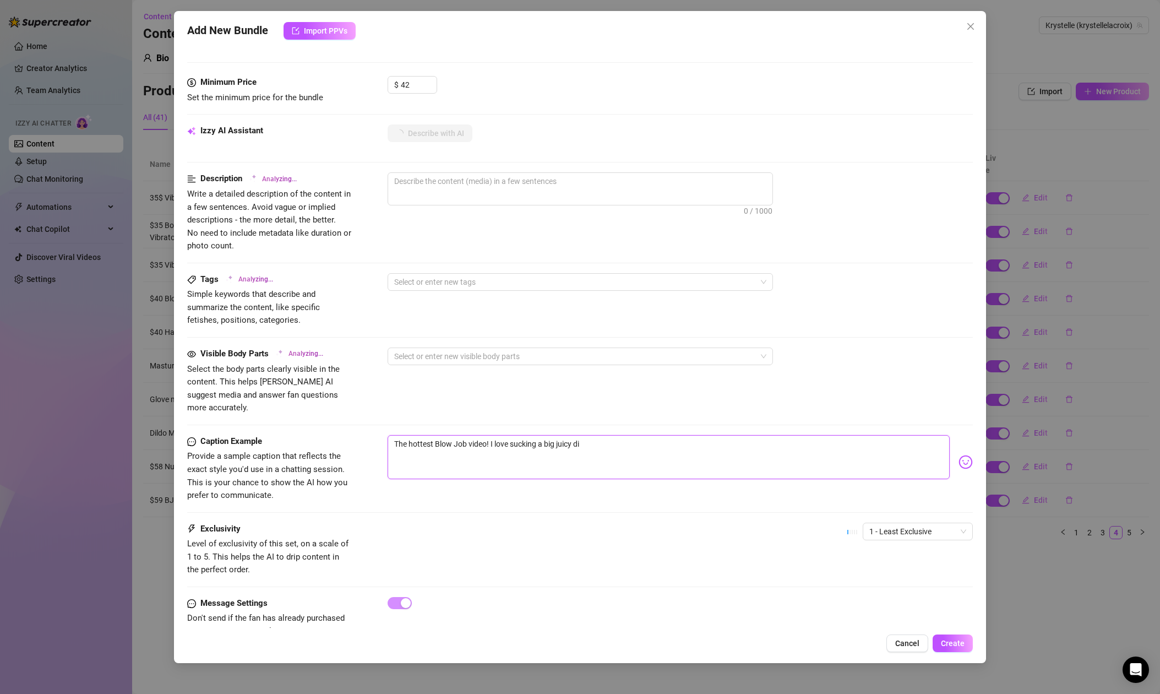
type textarea "The hottest Blow Job video! I love sucking a big juicy dic"
type textarea "The hottest Blow Job video! I love sucking a big juicy dick"
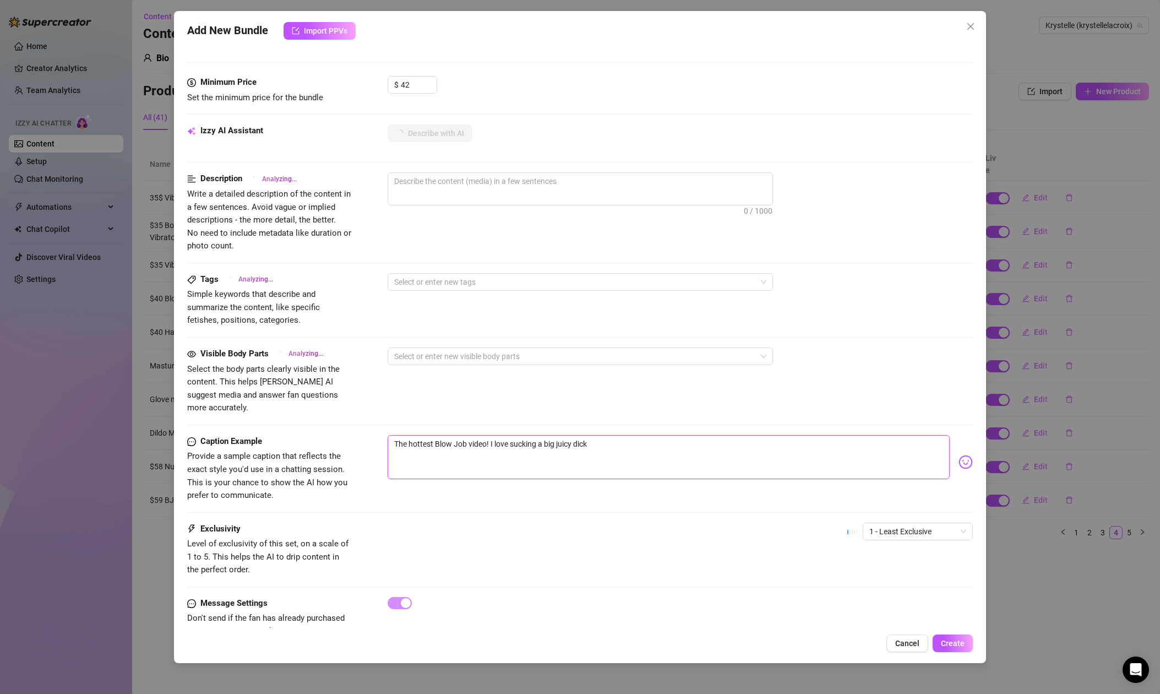
type textarea "The hottest Blow Job video! I love sucking a big juicy dick"
type textarea "The hottest Blow Job video! I love sucking a big juicy dick s"
type textarea "The hottest Blow Job video! I love sucking a big juicy dick so"
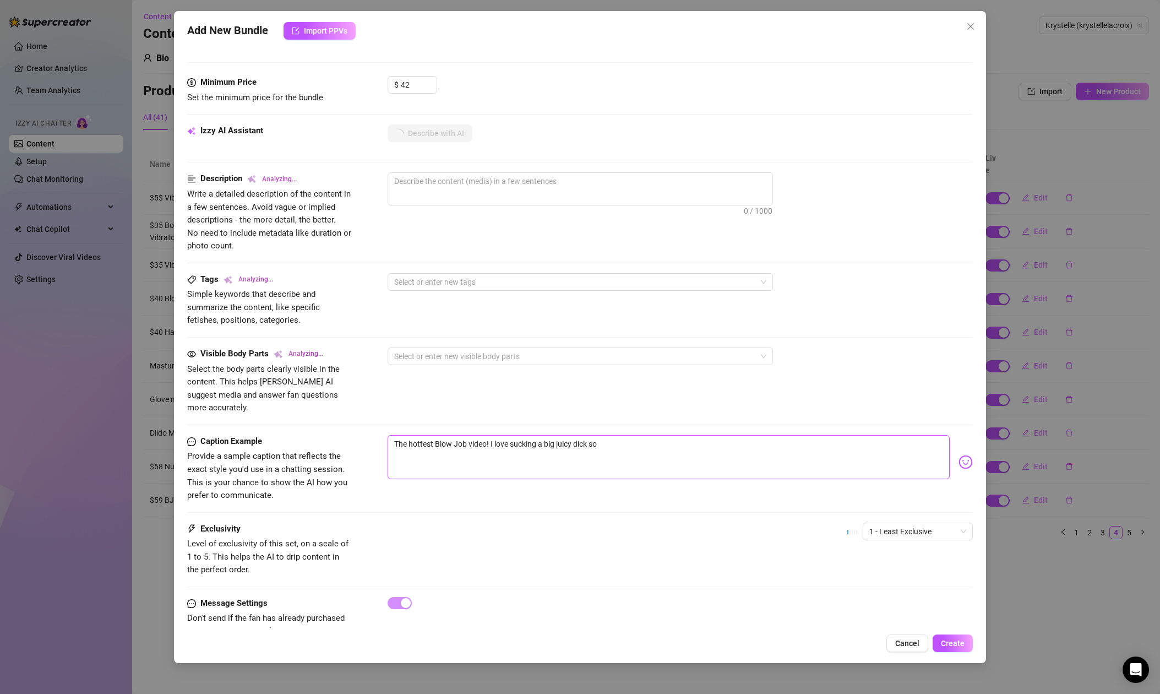
type textarea "The hottest Blow Job video! I love sucking a big juicy dick so"
type textarea "The hottest Blow Job video! I love sucking a big juicy dick so b"
type textarea "The hottest Blow Job video! I love sucking a big juicy dick so ba"
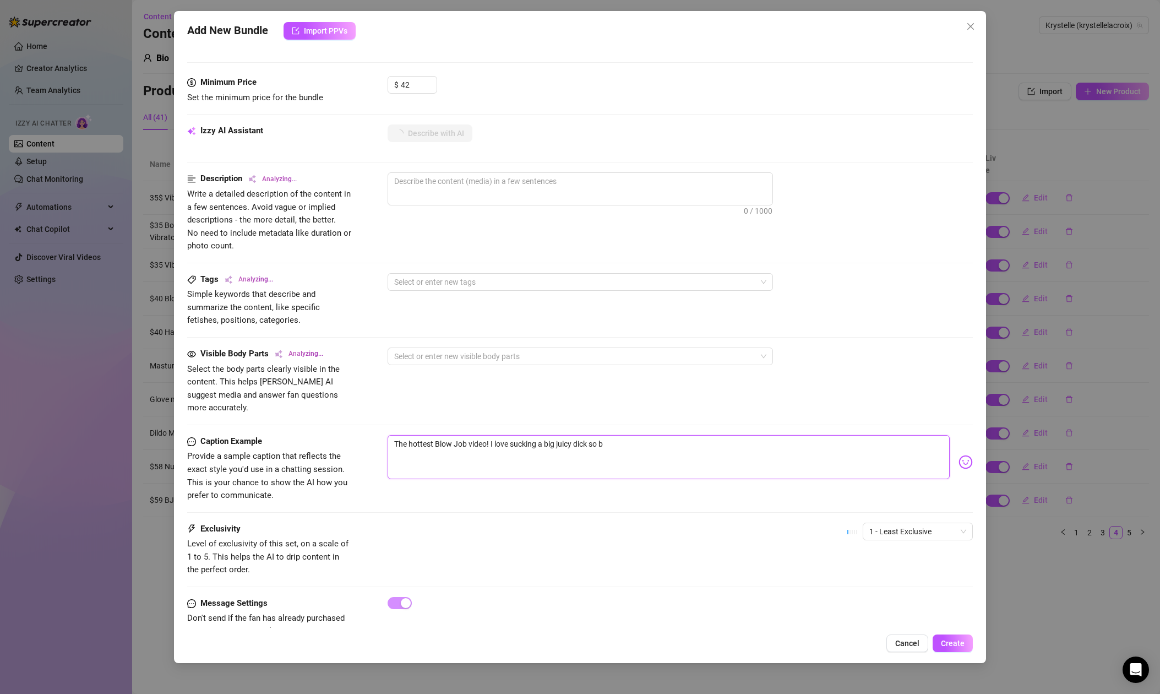
type textarea "The hottest Blow Job video! I love sucking a big juicy dick so ba"
type textarea "The hottest Blow Job video! I love sucking a big juicy dick so bad"
type textarea "The hottest Blow Job video! I love sucking a big juicy dick so bad!"
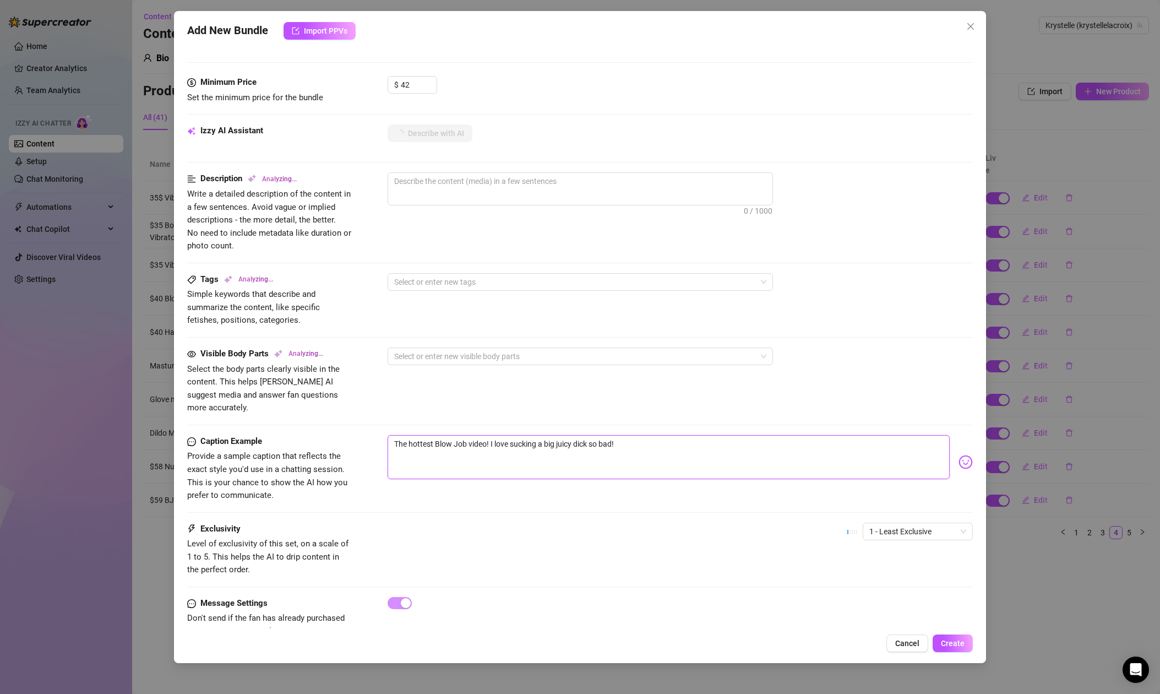
type textarea "The hottest Blow Job video! I love sucking a big juicy dick so bad!"
type textarea "The hottest Blow Job video! I love sucking a big juicy dick so bad! I"
type textarea "The hottest Blow Job video! I love sucking a big juicy dick so bad!"
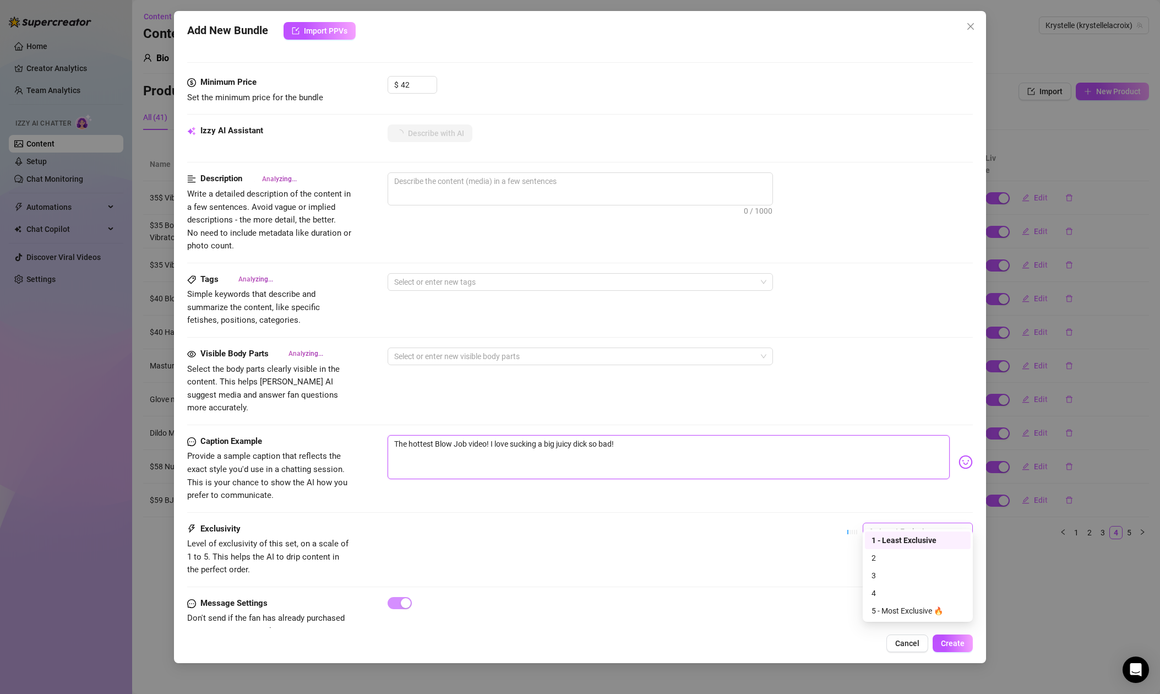
click at [894, 523] on span "1 - Least Exclusive" at bounding box center [917, 531] width 97 height 17
type textarea "The hottest Blow Job video! I love sucking a big juicy dick so bad!"
click at [886, 595] on div "4" at bounding box center [917, 593] width 92 height 12
click at [699, 441] on textarea "The hottest Blow Job video! I love sucking a big juicy dick so bad!" at bounding box center [669, 457] width 562 height 44
click at [888, 523] on span "4" at bounding box center [917, 531] width 97 height 17
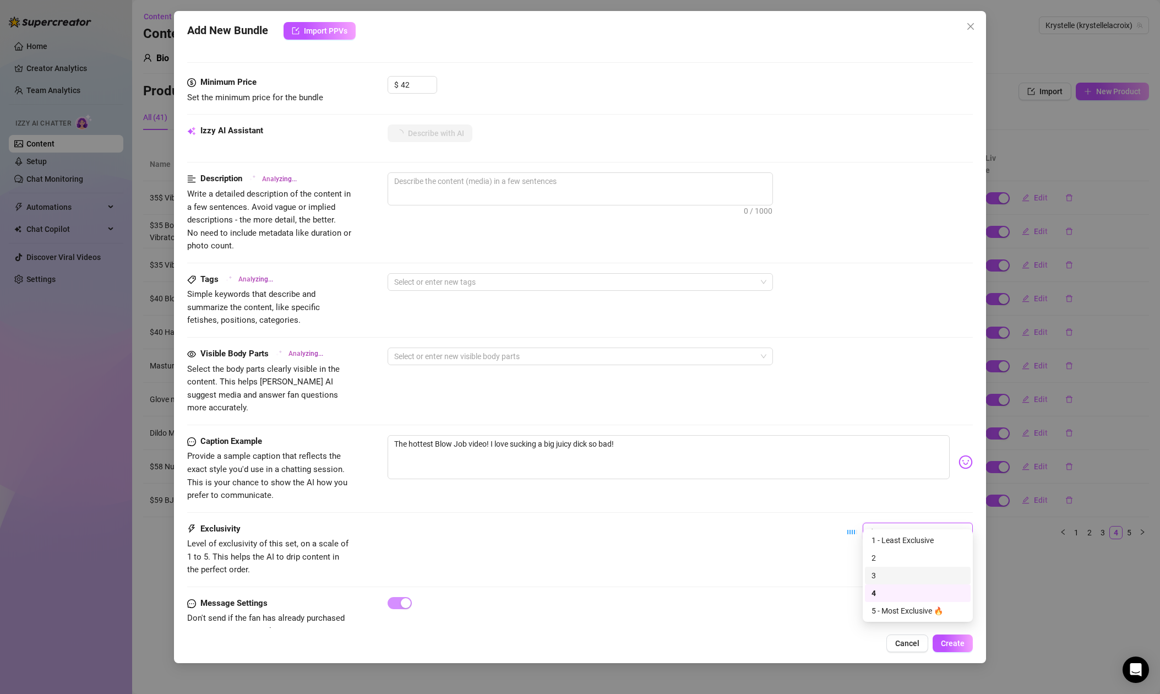
click at [884, 574] on div "3" at bounding box center [917, 575] width 92 height 12
click at [679, 444] on textarea "The hottest Blow Job video! I love sucking a big juicy dick so bad!" at bounding box center [669, 457] width 562 height 44
type textarea "The hottest Blow Job video! I love sucking a big juicy dick so bad! I"
type textarea "The hottest Blow Job video! I love sucking a big juicy dick so bad!"
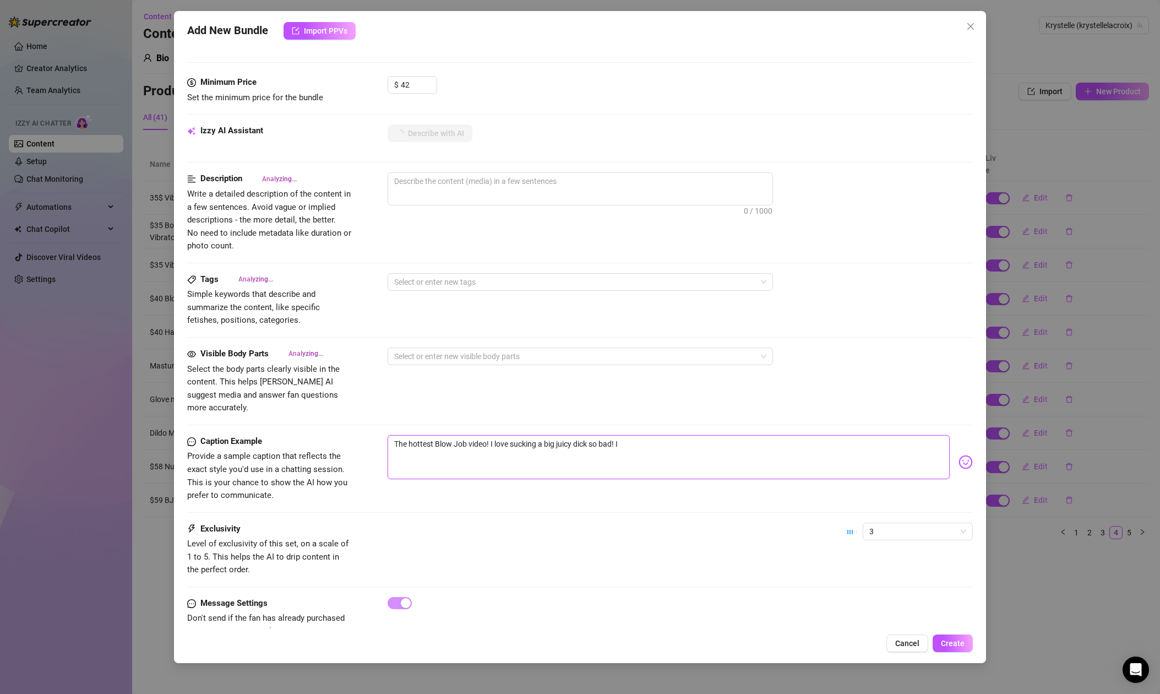
type textarea "The hottest Blow Job video! I love sucking a big juicy dick so bad!"
type textarea "The hottest Blow Job video! I love sucking a big juicy dick so bad! H"
type textarea "The hottest Blow Job video! I love sucking a big juicy dick so bad! He"
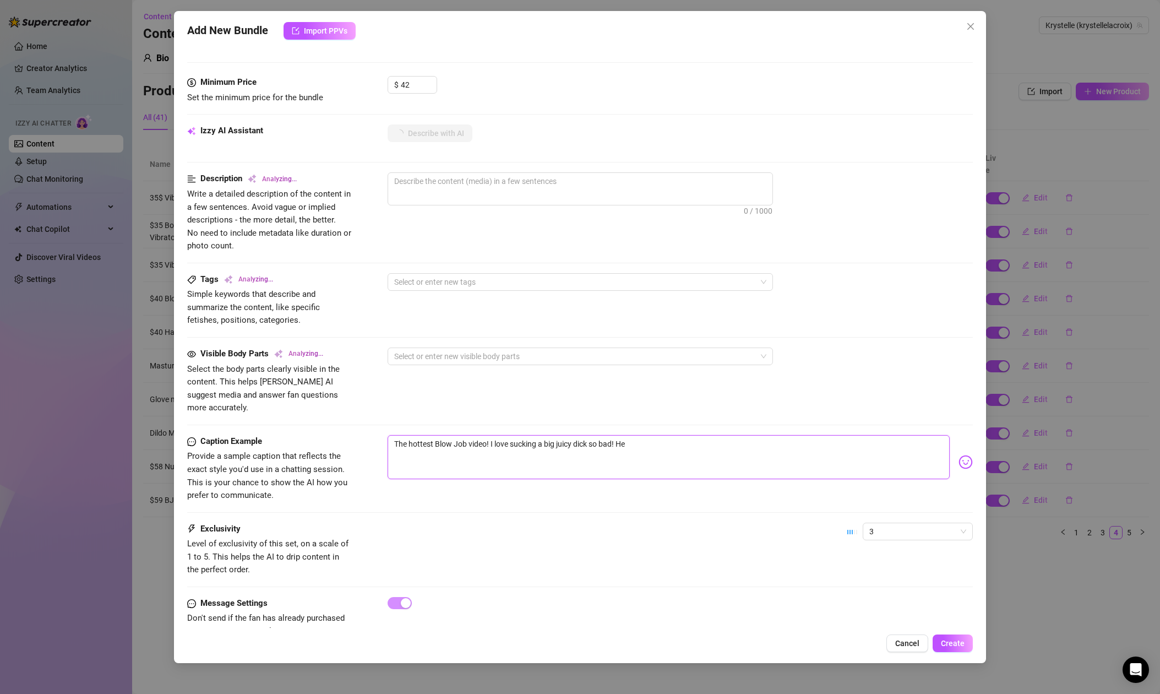
type textarea "The hottest Blow Job video! I love sucking a big juicy dick so bad! He"
type textarea "The hottest Blow Job video! I love sucking a big juicy dick so bad! He c"
type textarea "The hottest Blow Job video! I love sucking a big juicy dick so bad! He ca"
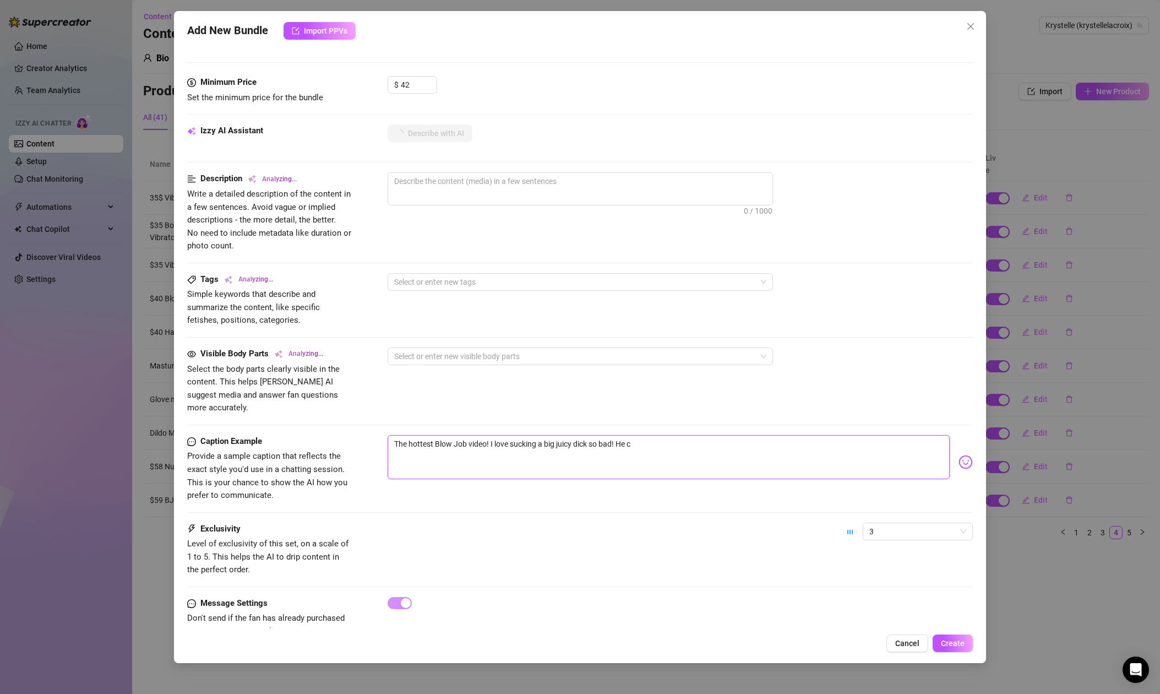
type textarea "The hottest Blow Job video! I love sucking a big juicy dick so bad! He ca"
type textarea "The hottest Blow Job video! I love sucking a big juicy dick so bad! He cam"
type textarea "The hottest Blow Job video! I love sucking a big juicy dick so bad! He came"
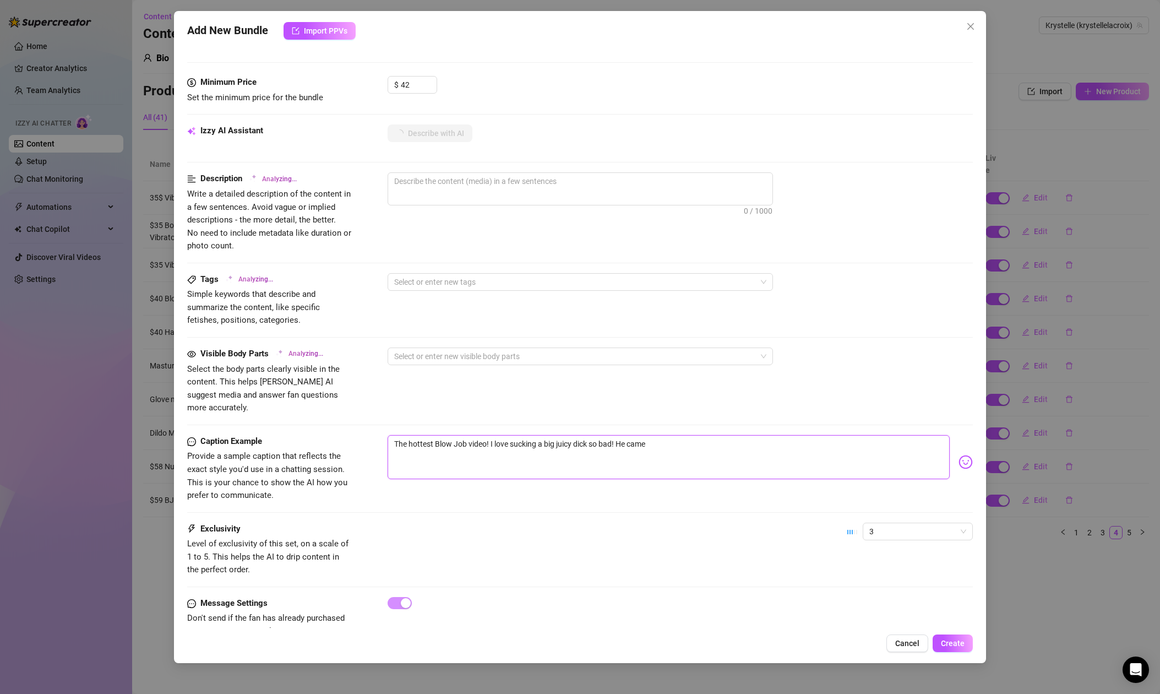
type textarea "The hottest Blow Job video! I love sucking a big juicy dick so bad! He cam"
type textarea "The hottest Blow Job video! I love sucking a big juicy dick so bad! He ca"
type textarea "The hottest Blow Job video! I love sucking a big juicy dick so bad! He c"
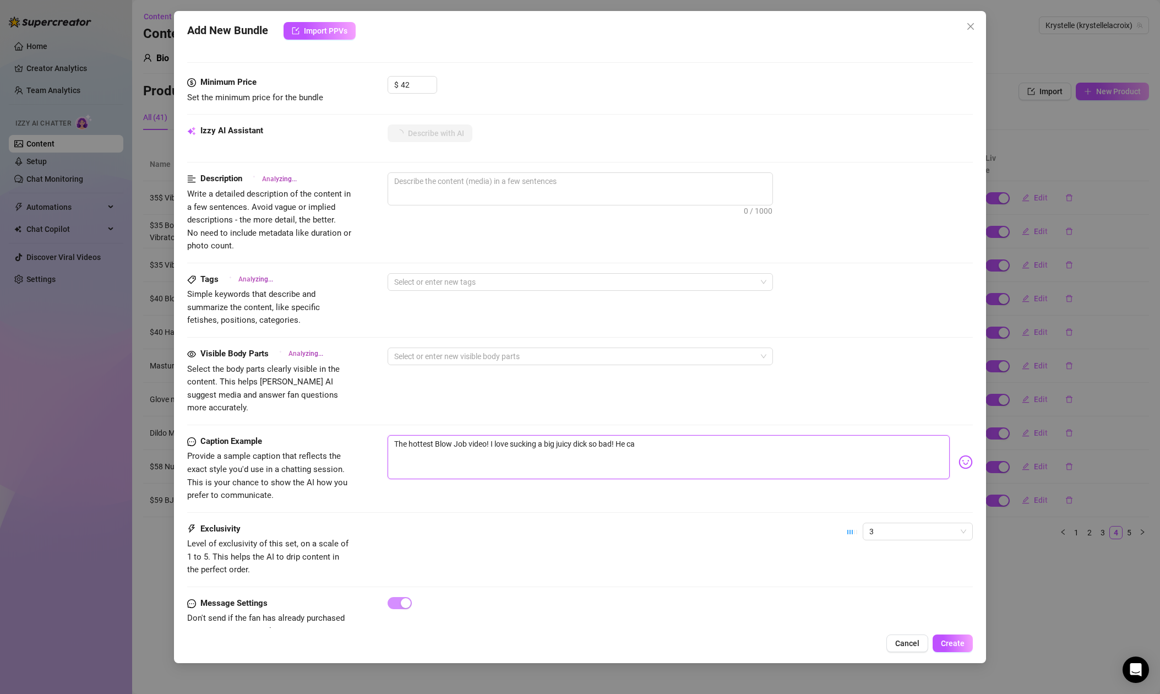
type textarea "The hottest Blow Job video! I love sucking a big juicy dick so bad! He c"
type textarea "The hottest Blow Job video! I love sucking a big juicy dick so bad! He"
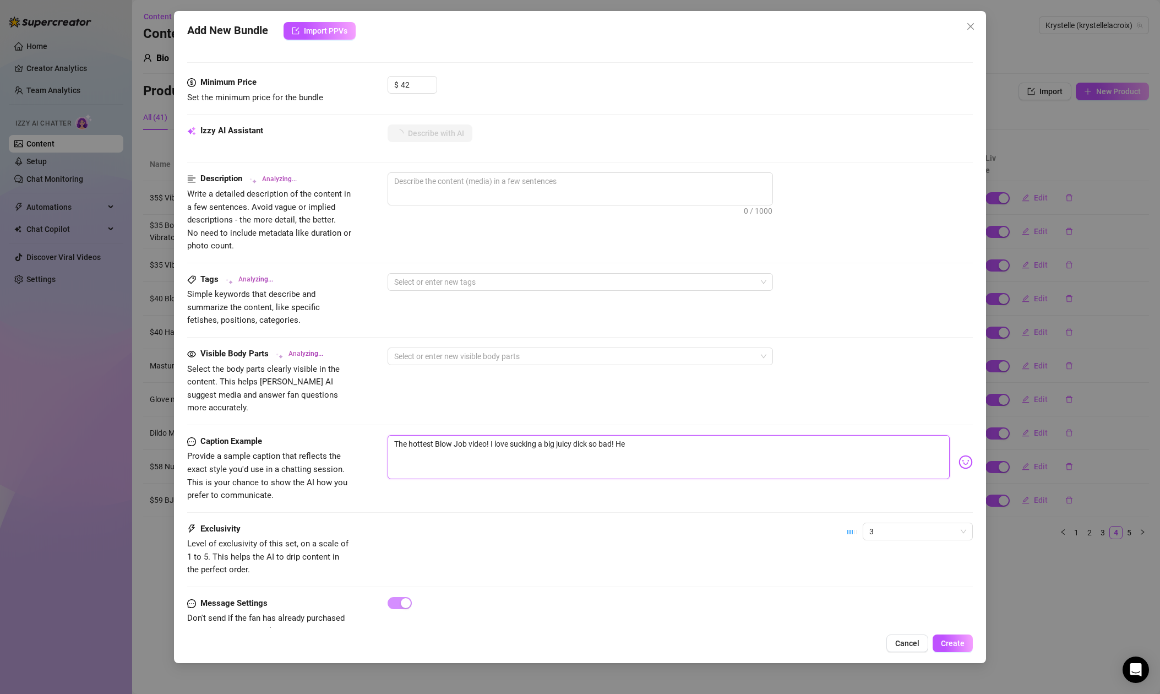
type textarea "The hottest Blow Job video! I love sucking a big juicy dick so bad! H"
type textarea "The hottest Blow Job video! I love sucking a big juicy dick so bad!"
type textarea "The hottest Blow Job video! I love sucking a big juicy dick so bad! I"
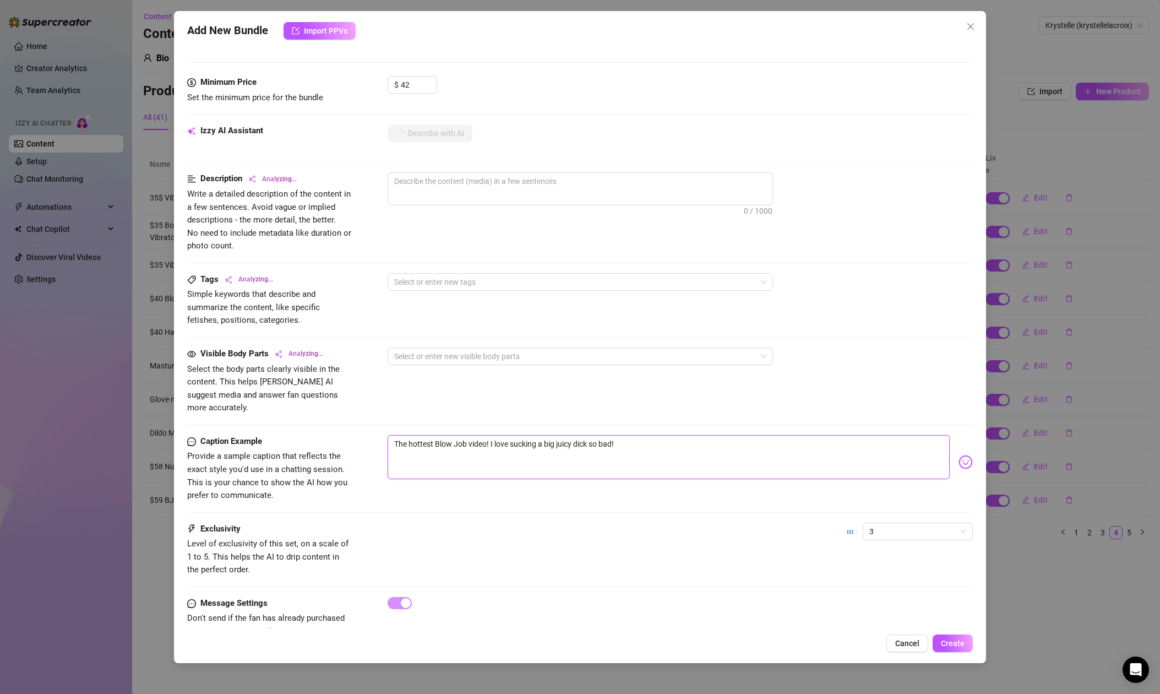
type textarea "The hottest Blow Job video! I love sucking a big juicy dick so bad! I"
type textarea "The hottest Blow Job video! I love sucking a big juicy dick so bad!"
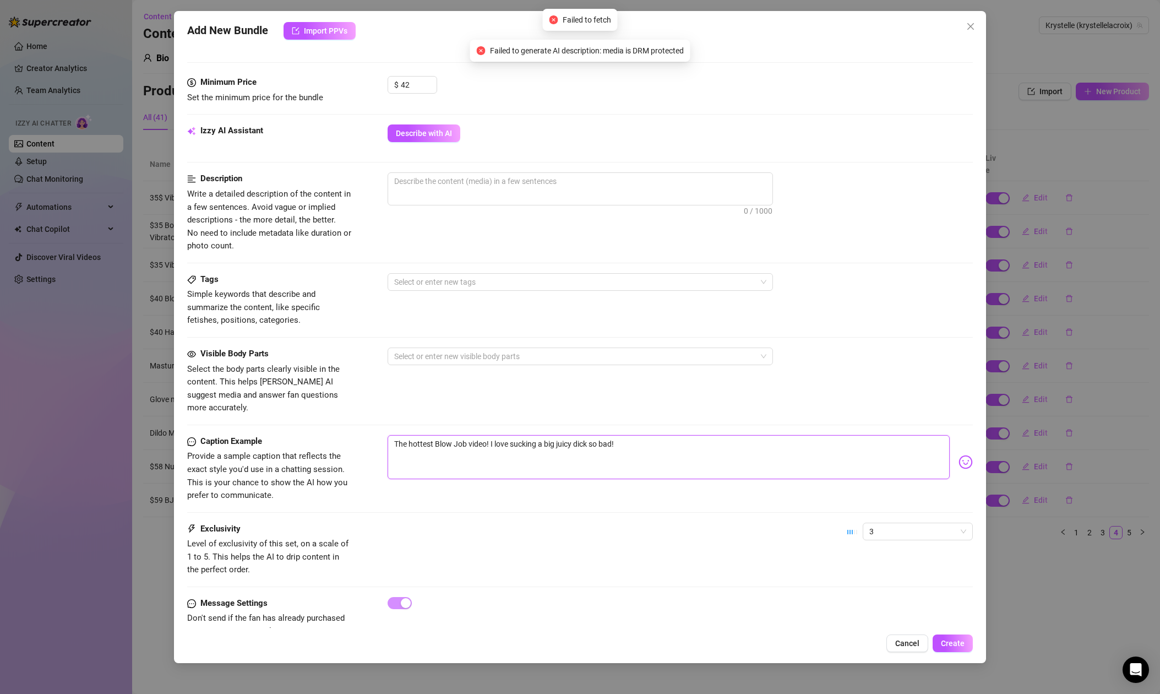
type textarea "The hottest Blow Job video! I love sucking a big juicy dick so bad"
type textarea "The hottest Blow Job video! I love sucking a big juicy dick so bad a"
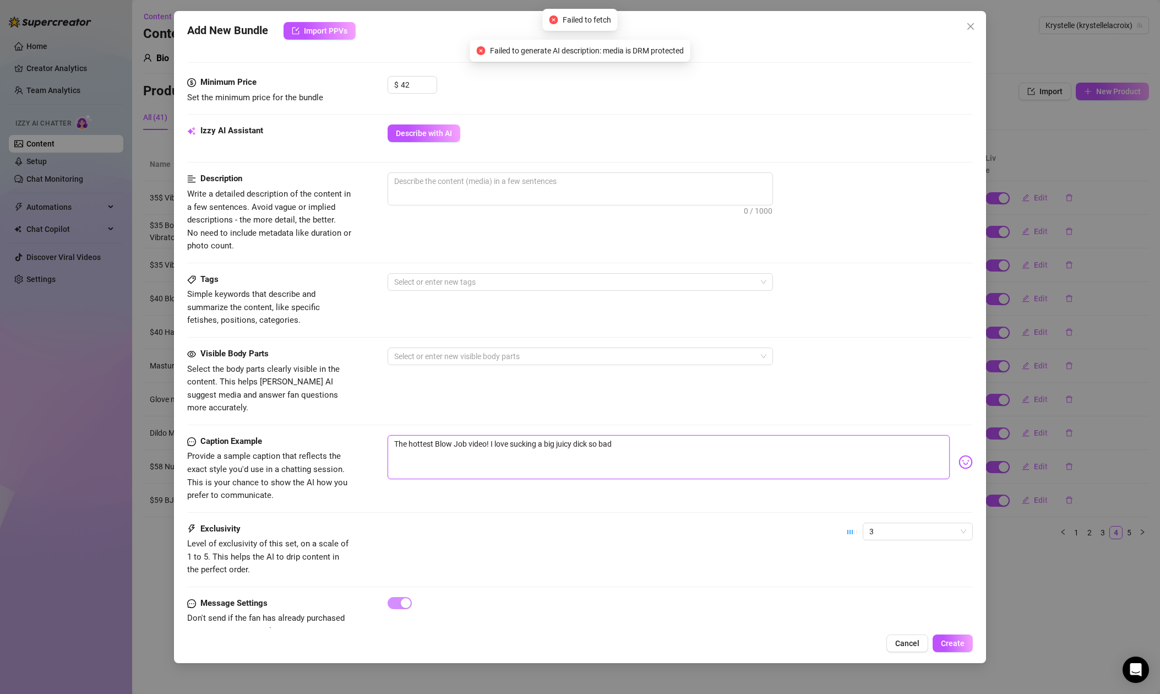
type textarea "The hottest Blow Job video! I love sucking a big juicy dick so bad a"
type textarea "The hottest Blow Job video! I love sucking a big juicy dick so bad an"
type textarea "The hottest Blow Job video! I love sucking a big juicy dick so bad and"
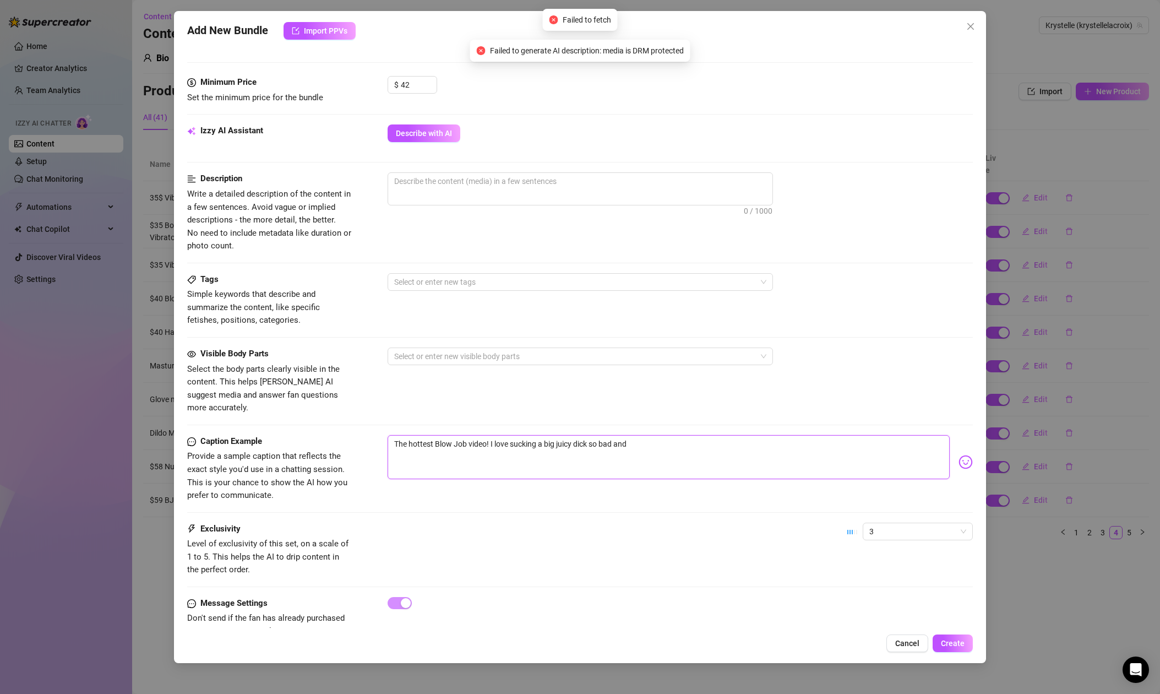
type textarea "The hottest Blow Job video! I love sucking a big juicy dick so bad and"
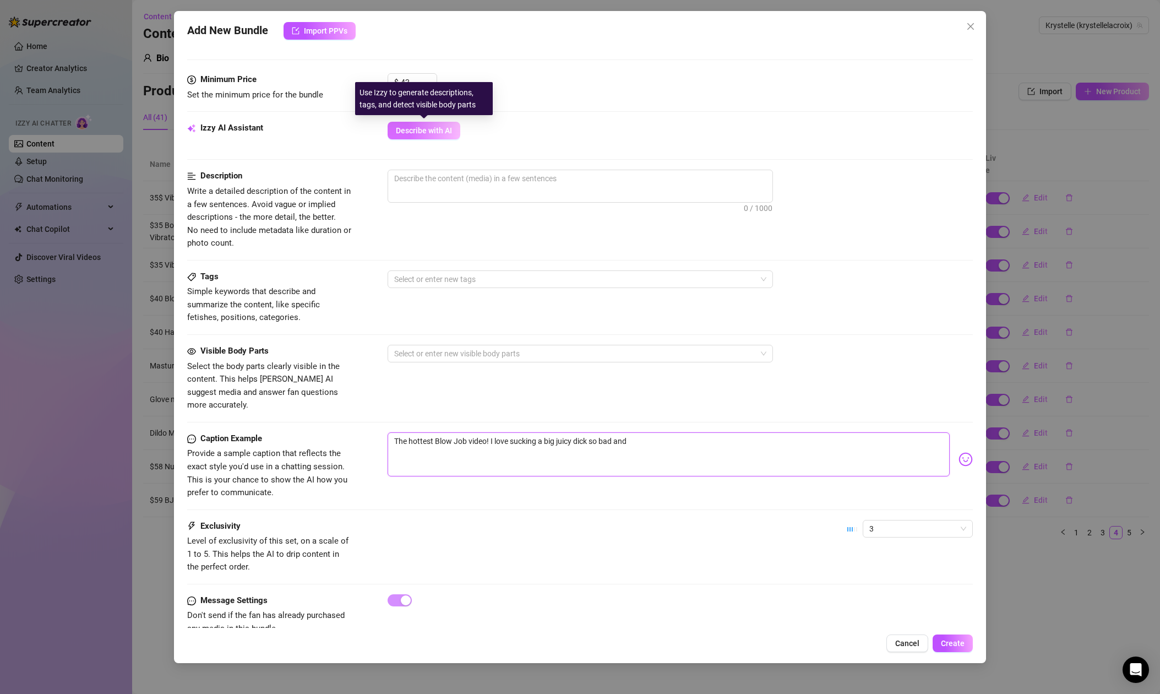
type textarea "The hottest Blow Job video! I love sucking a big juicy dick so bad and"
click at [413, 135] on span "Describe with AI" at bounding box center [424, 130] width 56 height 9
click at [661, 433] on textarea "The hottest Blow Job video! I love sucking a big juicy dick so bad and" at bounding box center [669, 454] width 562 height 44
type textarea "The hottest Blow Job video! I love sucking a big juicy dick so bad and I"
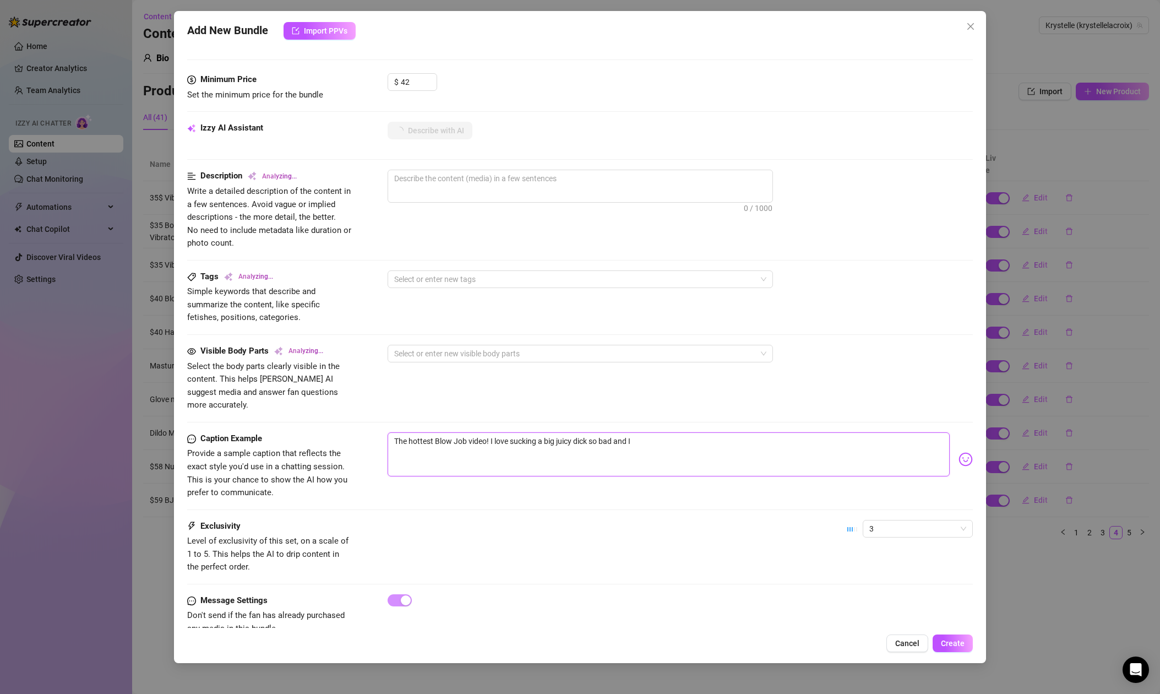
type textarea "The hottest Blow Job video! I love sucking a big juicy dick so bad and I"
type textarea "The hottest Blow Job video! I love sucking a big juicy dick so bad and I l"
type textarea "The hottest Blow Job video! I love sucking a big juicy dick so bad and I lo"
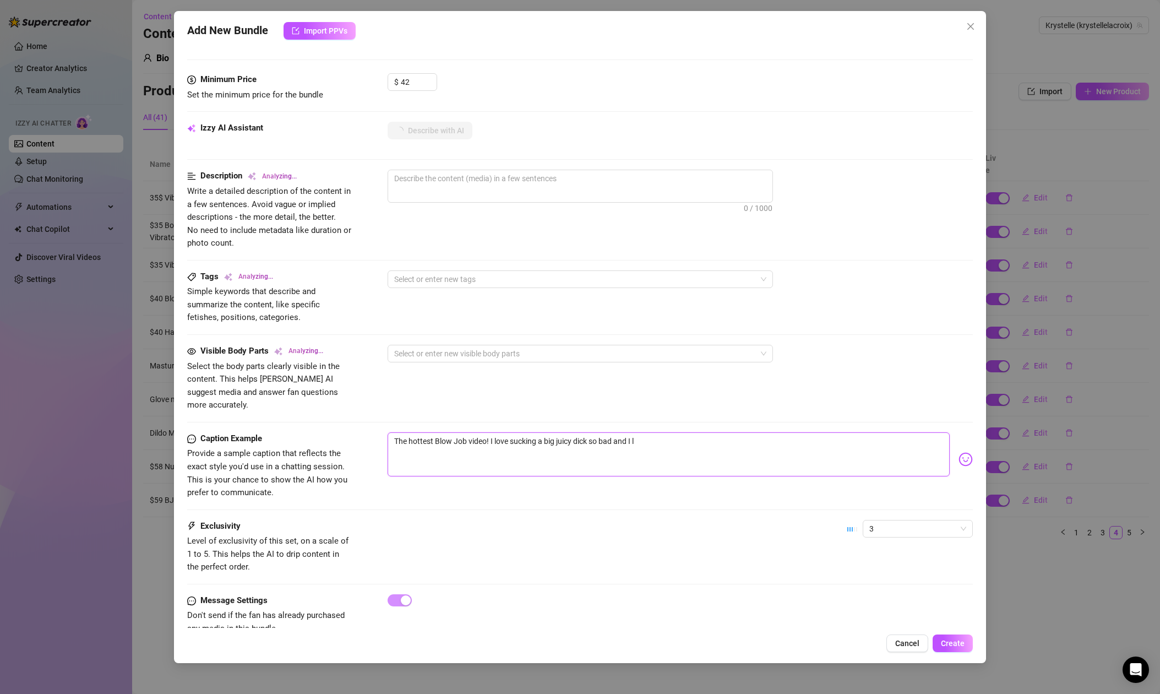
type textarea "The hottest Blow Job video! I love sucking a big juicy dick so bad and I lo"
type textarea "The hottest Blow Job video! I love sucking a big juicy dick so bad and I lov"
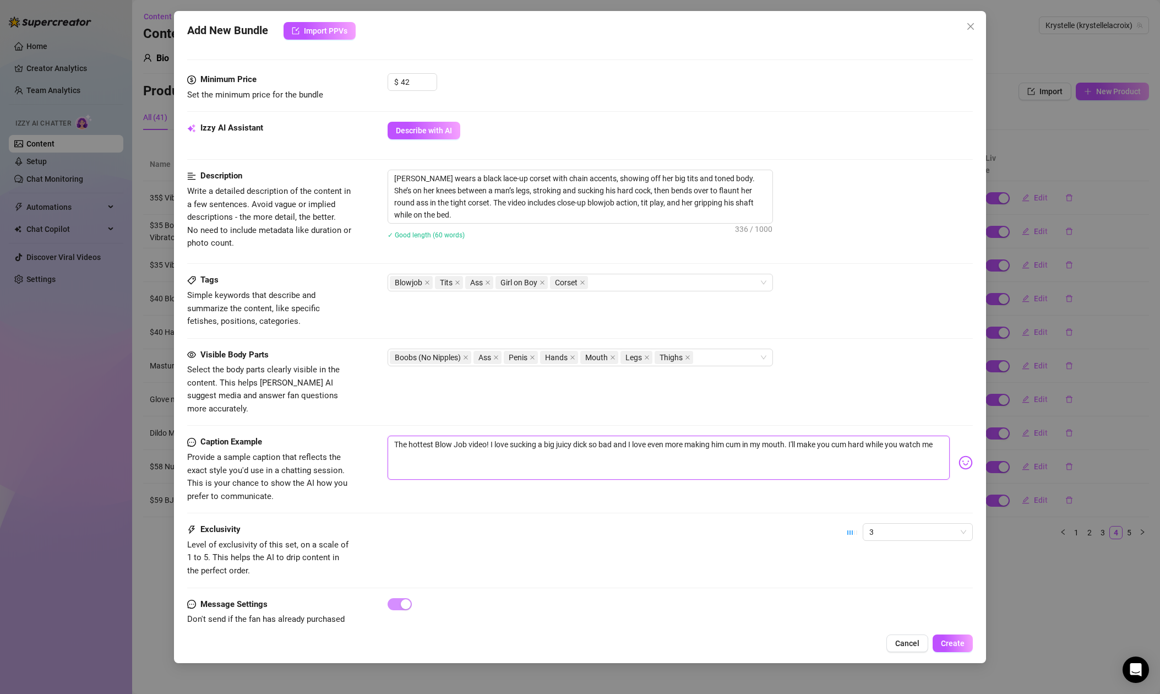
drag, startPoint x: 492, startPoint y: 433, endPoint x: 379, endPoint y: 429, distance: 112.9
click at [379, 435] on div "Caption Example Provide a sample caption that reflects the exact style you'd us…" at bounding box center [580, 468] width 786 height 67
click at [697, 435] on textarea "I love sucking a big juicy dick so bad and I love even more making him cum in m…" at bounding box center [669, 457] width 562 height 44
paste textarea "🍆"
click at [864, 435] on textarea "I love sucking a big juicy dick so bad and I love even more making him cum in m…" at bounding box center [669, 457] width 562 height 44
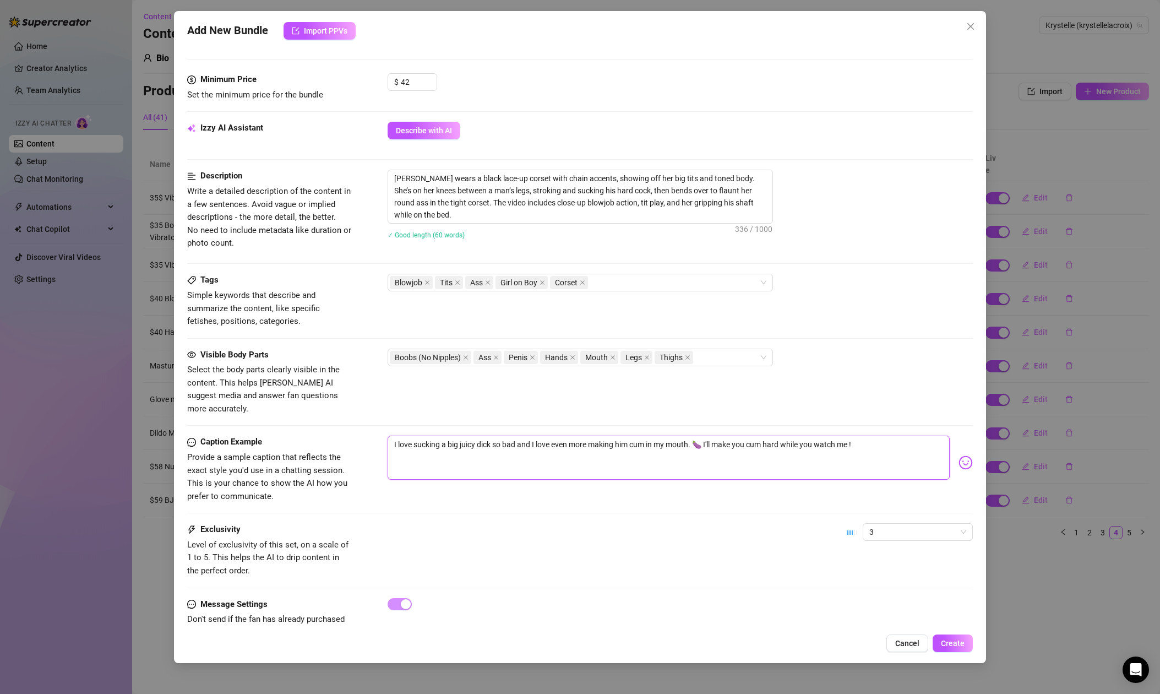
drag, startPoint x: 857, startPoint y: 432, endPoint x: 706, endPoint y: 430, distance: 150.8
click at [706, 435] on textarea "I love sucking a big juicy dick so bad and I love even more making him cum in m…" at bounding box center [669, 457] width 562 height 44
click at [689, 356] on icon "close" at bounding box center [687, 357] width 4 height 4
click at [468, 356] on icon "close" at bounding box center [465, 357] width 4 height 4
click at [661, 358] on div "Ass Penis Hands Mouth Legs" at bounding box center [574, 357] width 369 height 15
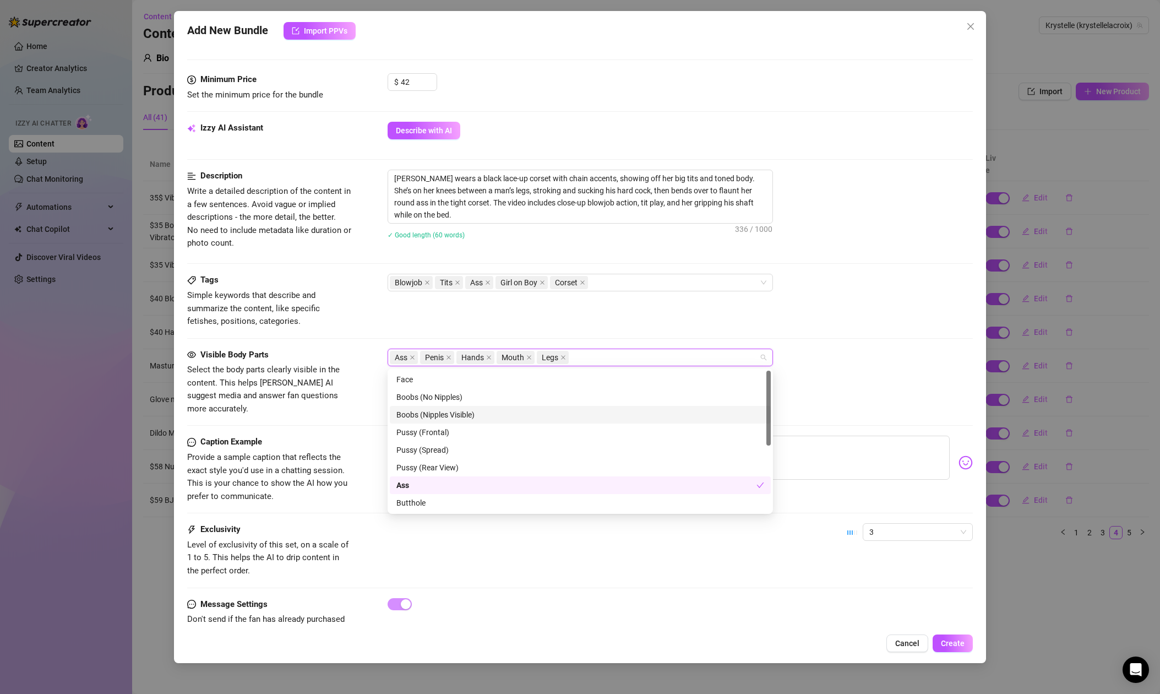
click at [463, 415] on div "Boobs (Nipples Visible)" at bounding box center [580, 414] width 368 height 12
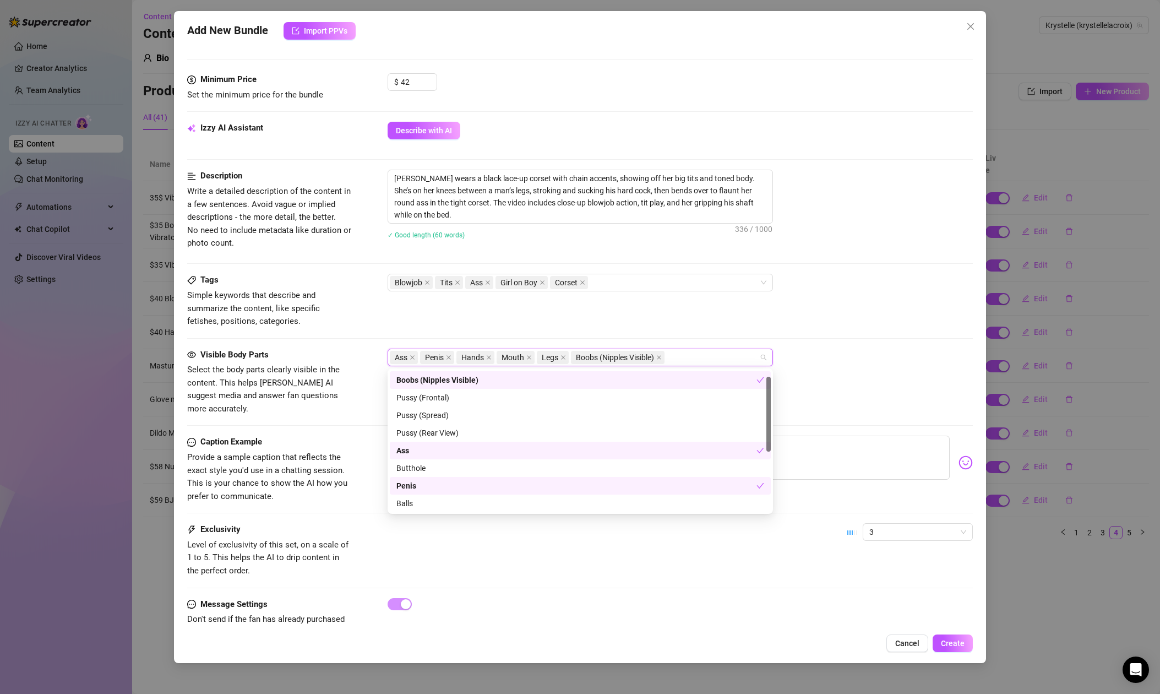
scroll to position [0, 0]
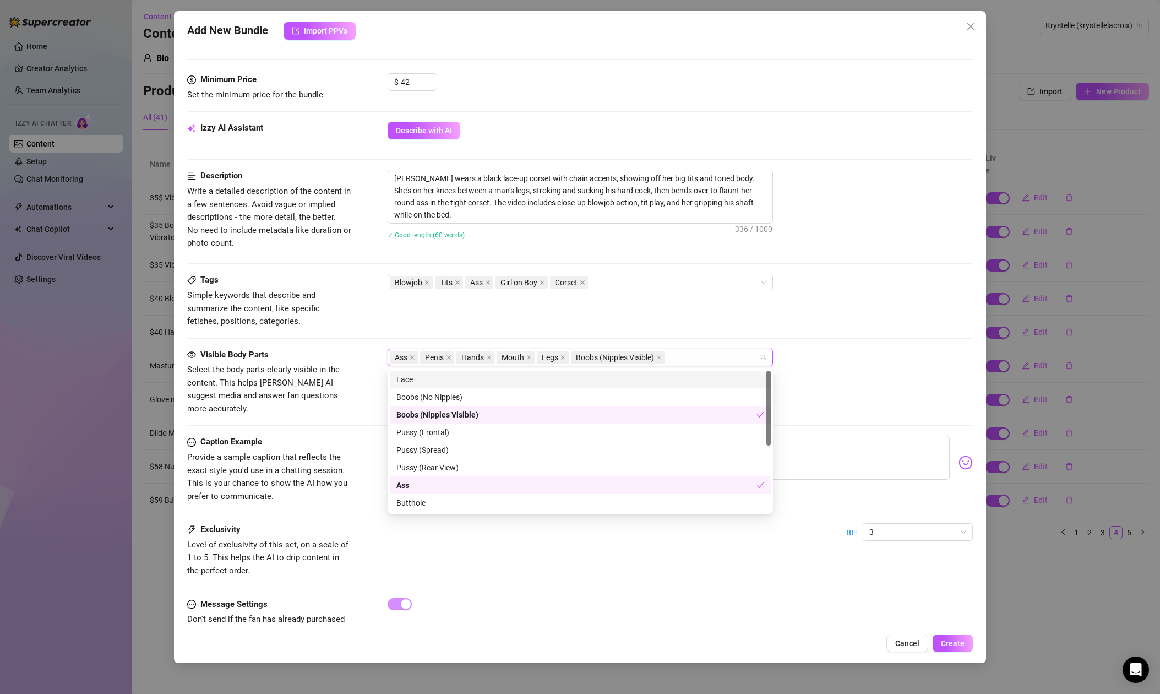
click at [415, 377] on div "Face" at bounding box center [580, 379] width 368 height 12
click at [541, 282] on icon "close" at bounding box center [542, 283] width 6 height 6
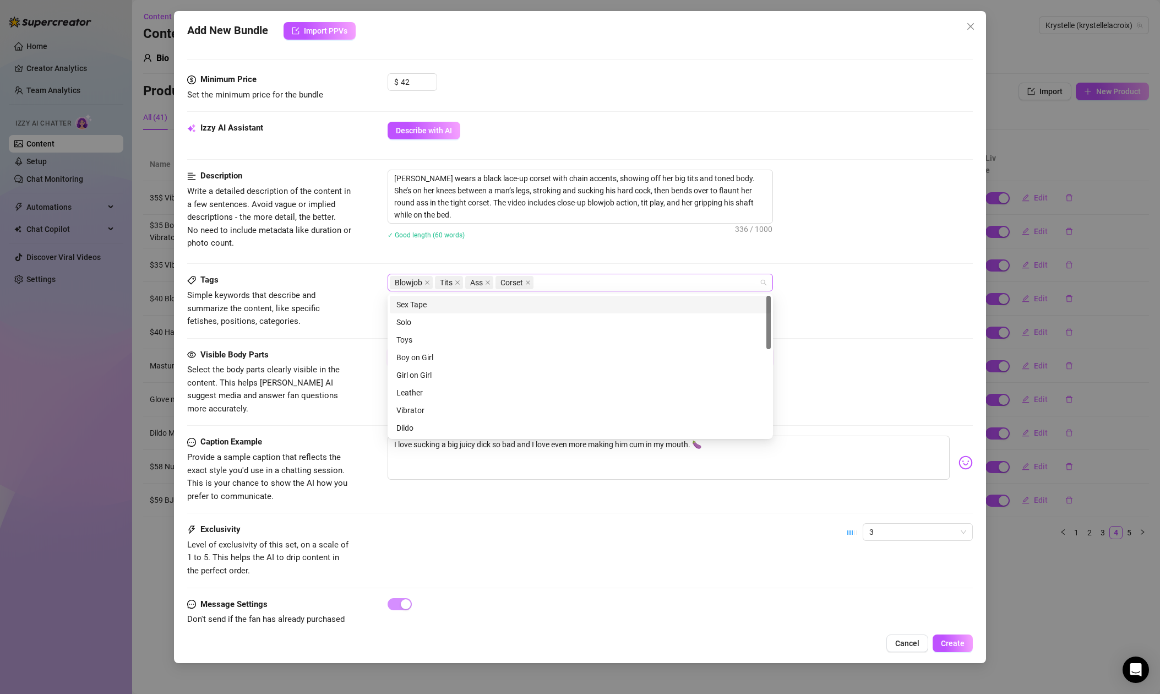
click at [574, 282] on div "Blowjob Tits Ass Corset" at bounding box center [574, 282] width 369 height 15
click at [410, 395] on div "Oral" at bounding box center [580, 392] width 368 height 12
click at [410, 410] on div "BJ" at bounding box center [580, 410] width 368 height 12
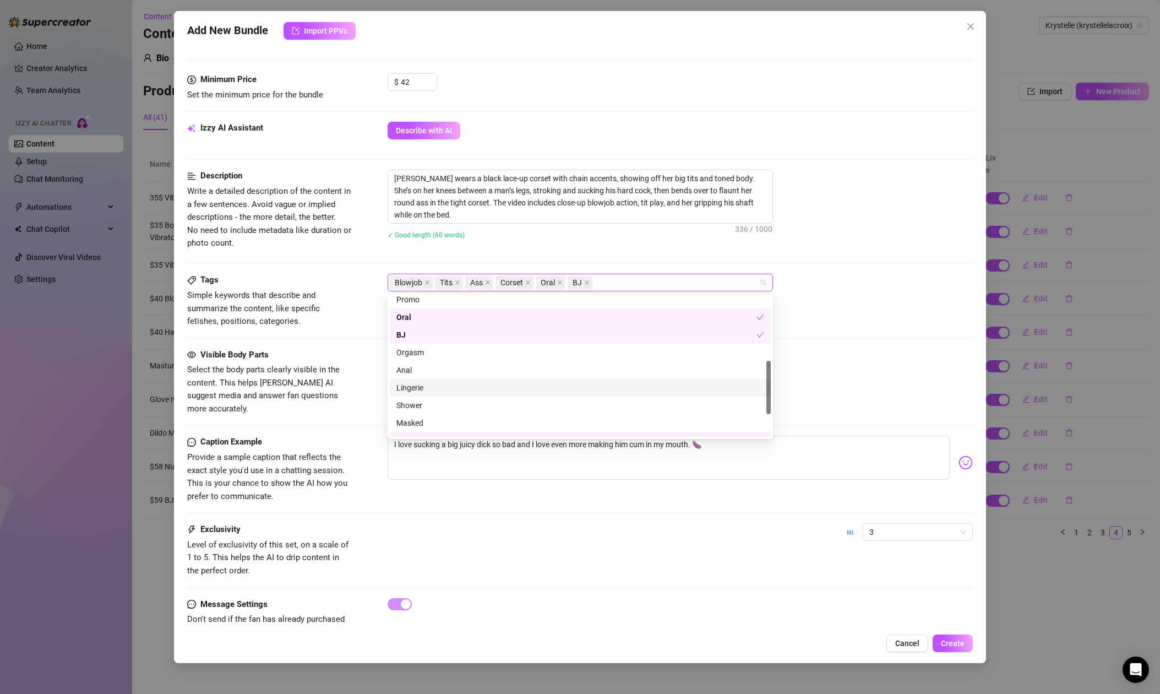
scroll to position [170, 0]
click at [421, 345] on div "Orgasm" at bounding box center [580, 346] width 368 height 12
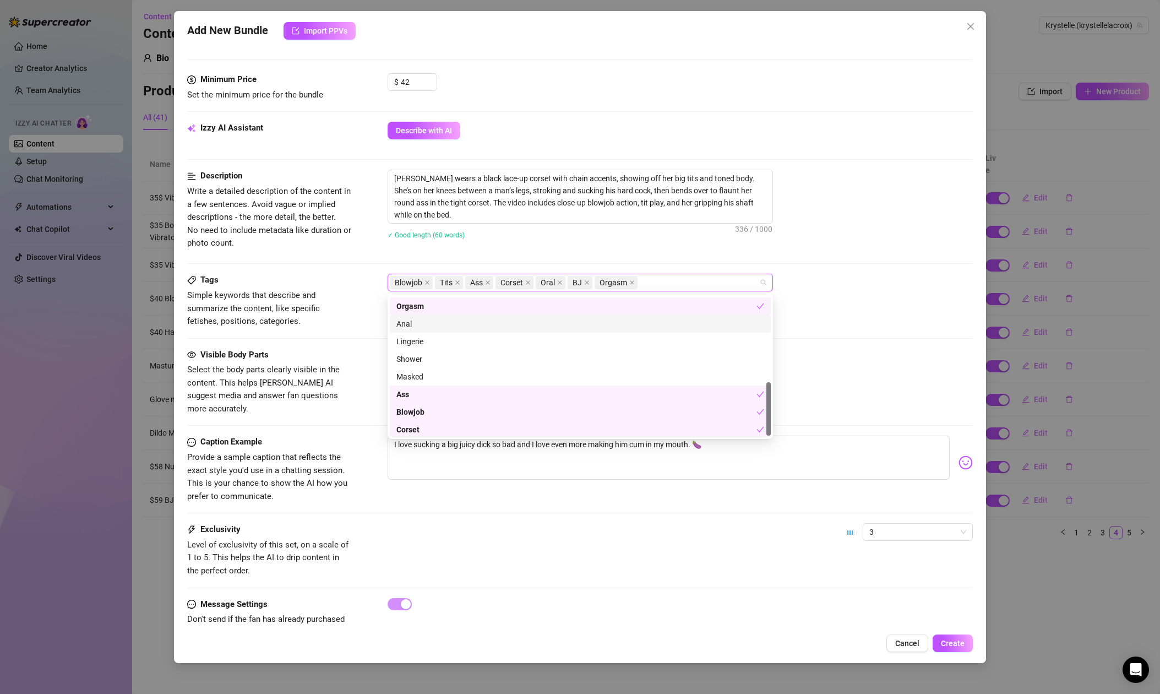
scroll to position [229, 0]
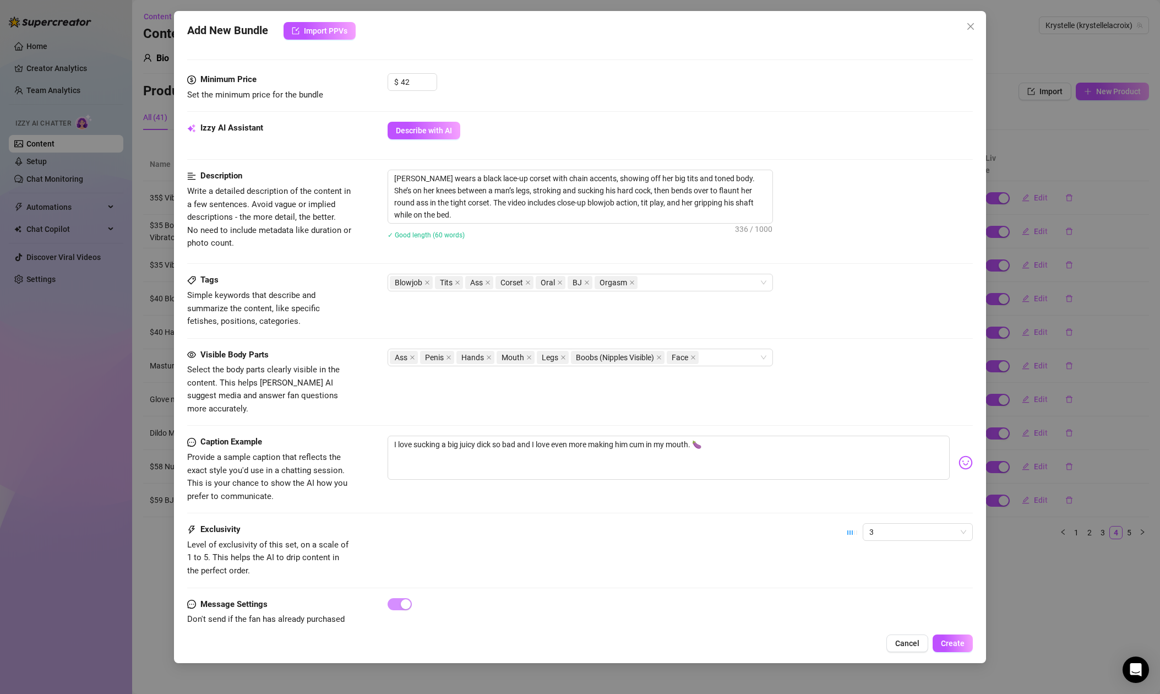
click at [839, 286] on div "Blowjob Tits Ass Corset Oral BJ Orgasm" at bounding box center [680, 283] width 585 height 18
click at [503, 179] on textarea "[PERSON_NAME] wears a black lace-up corset with chain accents, showing off her …" at bounding box center [580, 196] width 384 height 53
drag, startPoint x: 478, startPoint y: 215, endPoint x: 488, endPoint y: 215, distance: 9.9
click at [478, 215] on textarea "[PERSON_NAME] wears a black lace-up boobless corset with chain accents, showing…" at bounding box center [580, 196] width 384 height 53
click at [487, 215] on textarea "[PERSON_NAME] wears a black lace-up boobless corset with chain accents, showing…" at bounding box center [580, 196] width 384 height 53
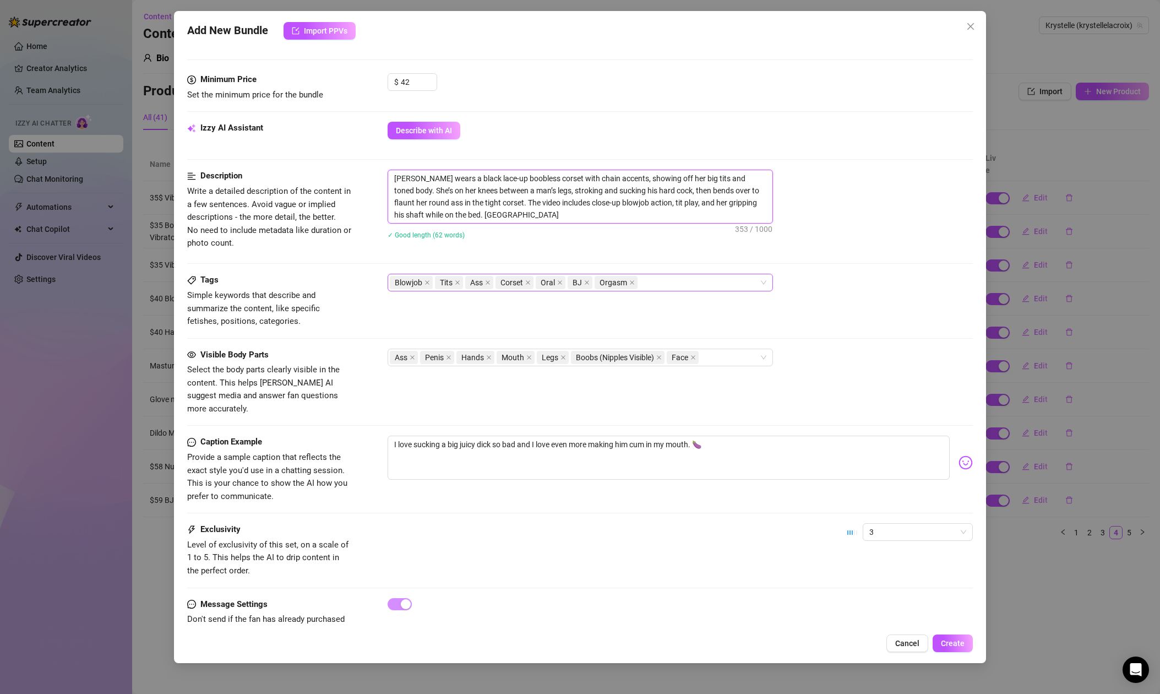
click at [661, 280] on div "Blowjob Tits Ass Corset Oral BJ Orgasm" at bounding box center [574, 282] width 369 height 15
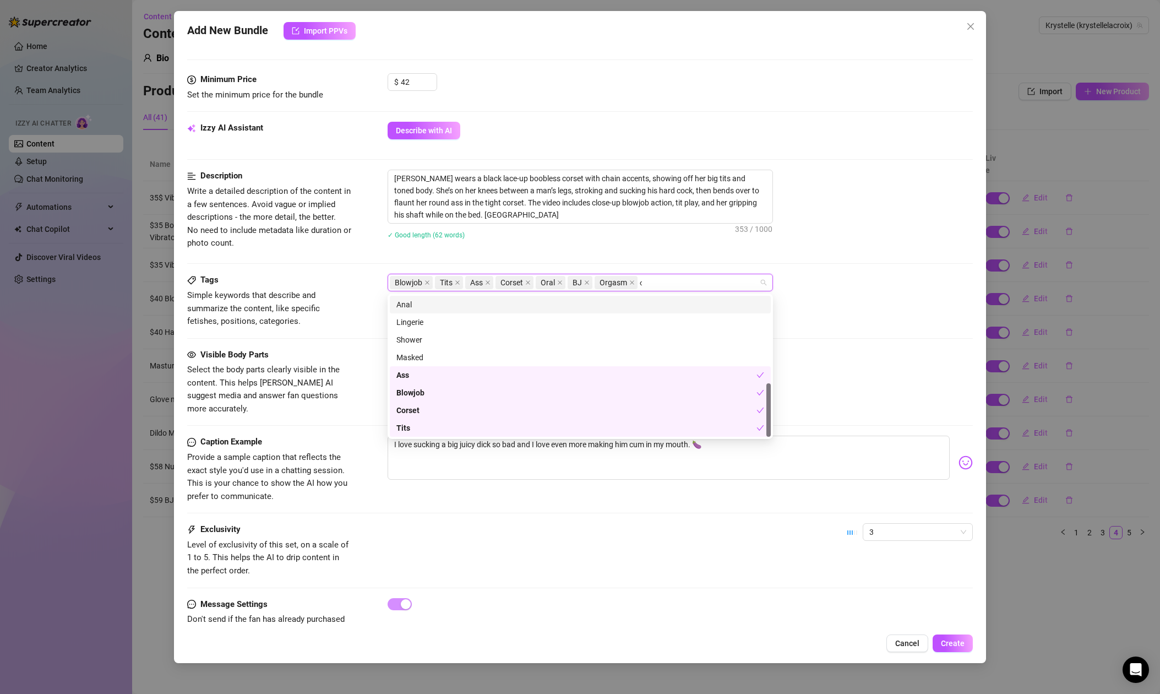
scroll to position [0, 0]
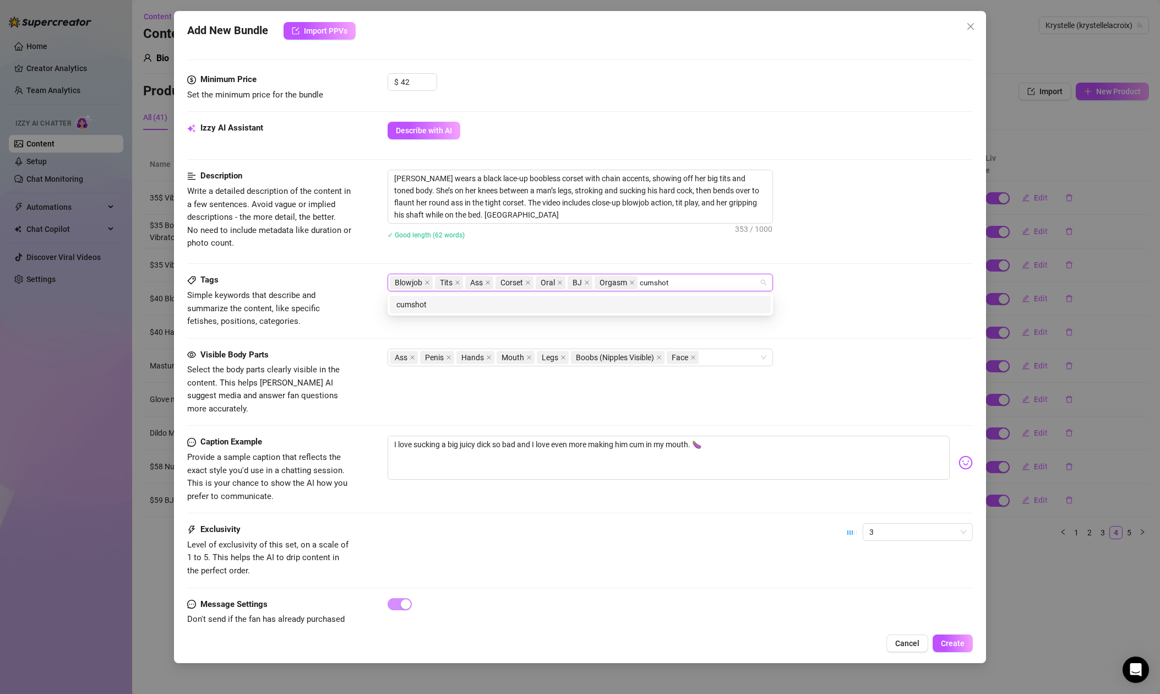
click at [643, 305] on div "cumshot" at bounding box center [580, 304] width 368 height 12
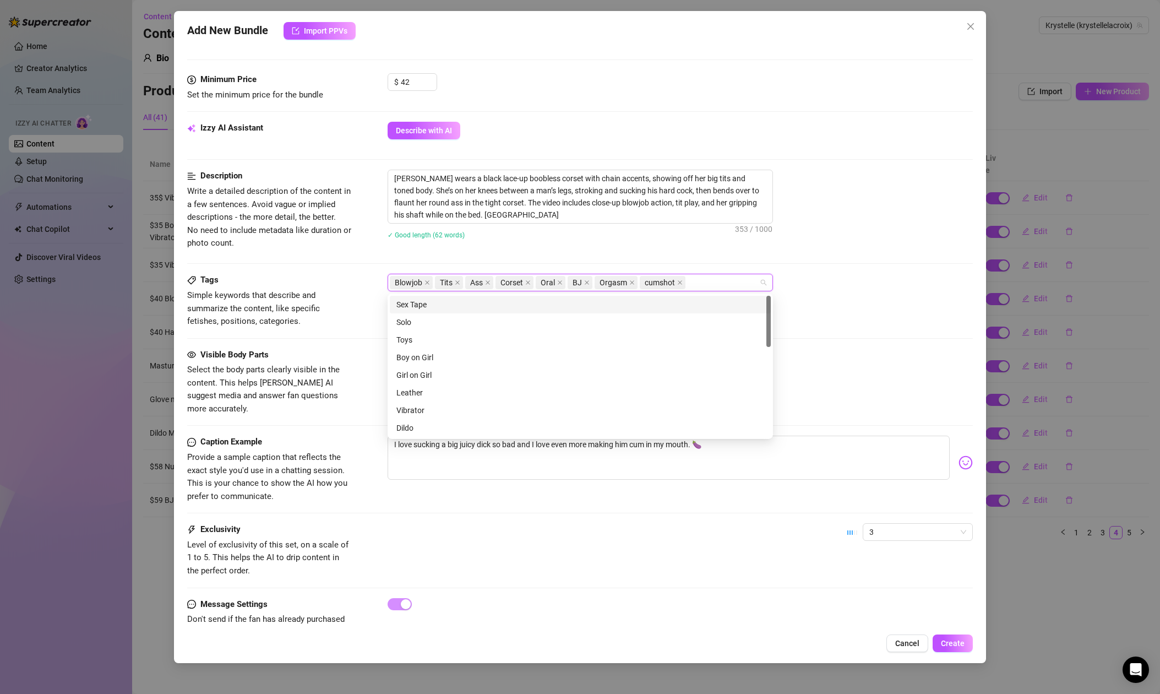
click at [837, 296] on div "Tags Simple keywords that describe and summarize the content, like specific fet…" at bounding box center [580, 301] width 786 height 54
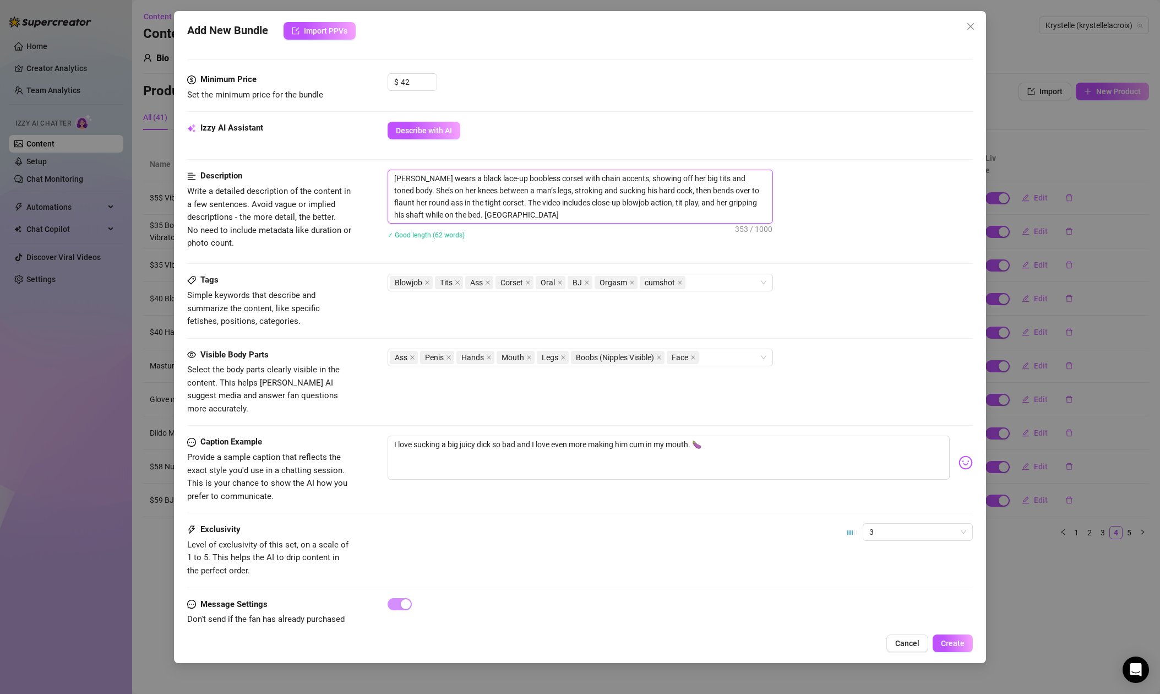
click at [549, 216] on textarea "[PERSON_NAME] wears a black lace-up boobless corset with chain accents, showing…" at bounding box center [580, 196] width 384 height 53
click at [456, 215] on textarea "[PERSON_NAME] wears a black lace-up boobless corset with chain accents, showing…" at bounding box center [580, 196] width 384 height 53
click at [557, 217] on textarea "[PERSON_NAME] wears a black lace-up boobless corset with chain accents, showing…" at bounding box center [580, 196] width 384 height 53
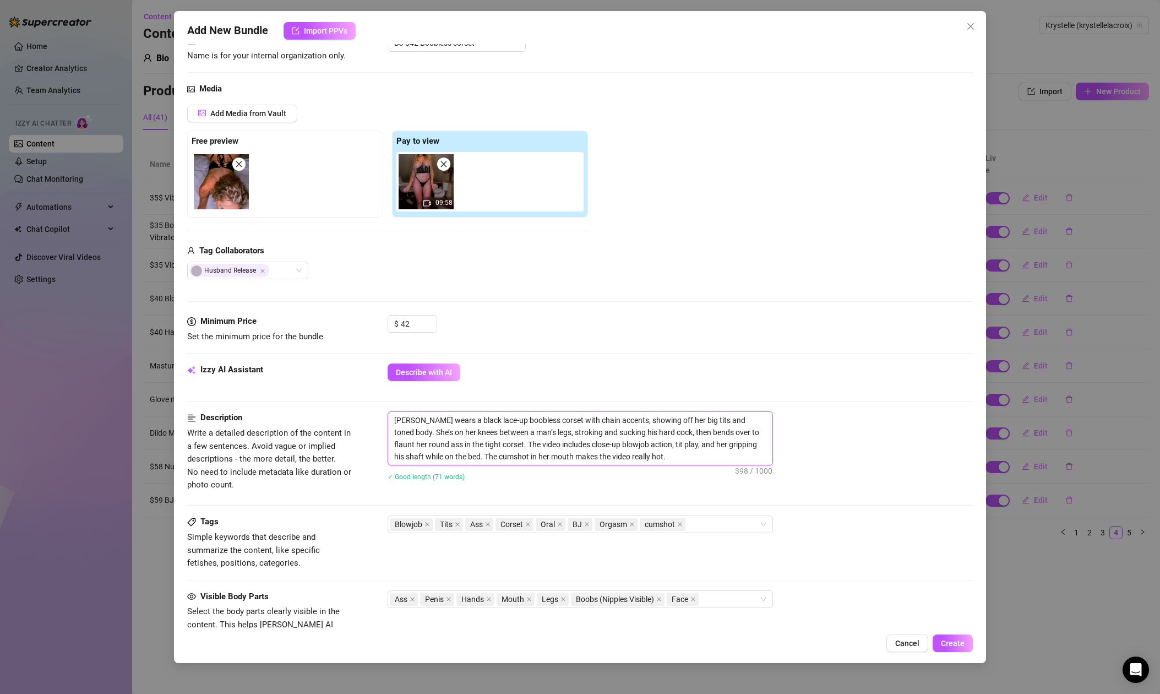
scroll to position [90, 0]
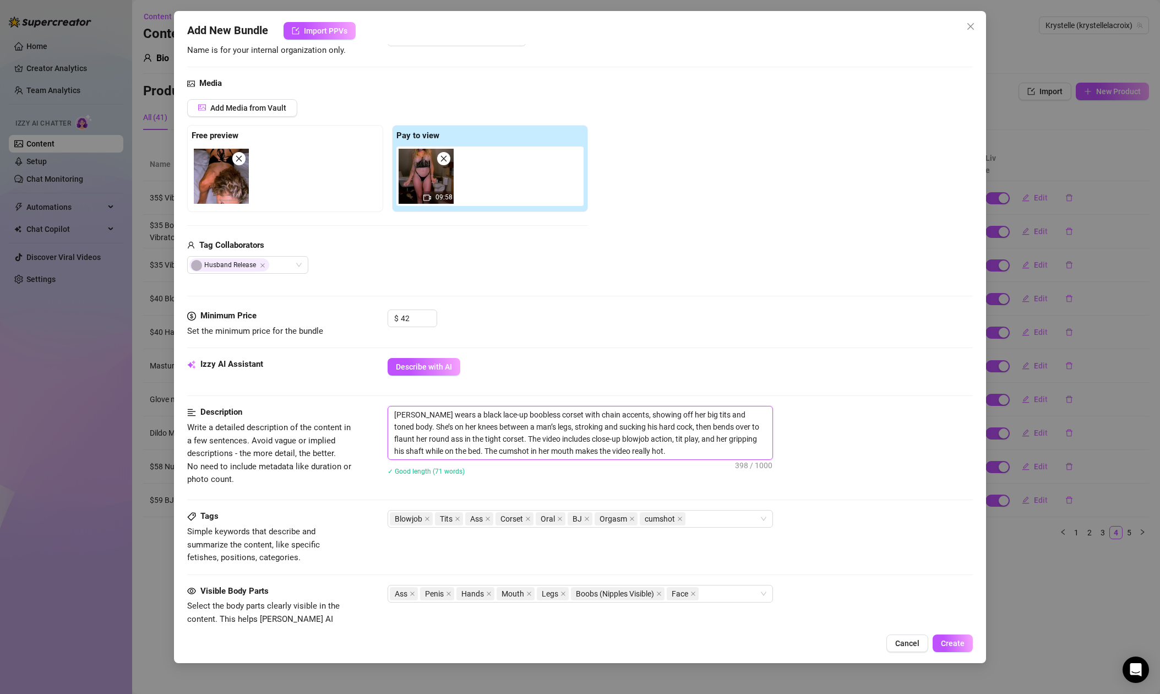
click at [449, 451] on textarea "[PERSON_NAME] wears a black lace-up boobless corset with chain accents, showing…" at bounding box center [580, 432] width 384 height 53
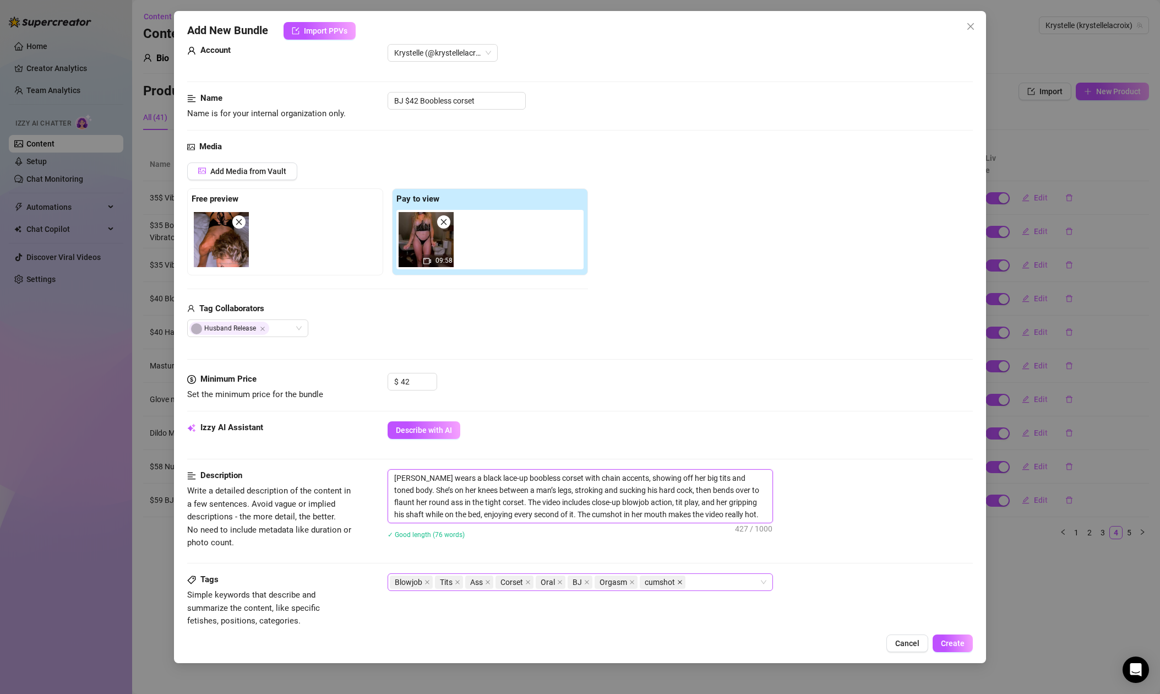
scroll to position [0, 0]
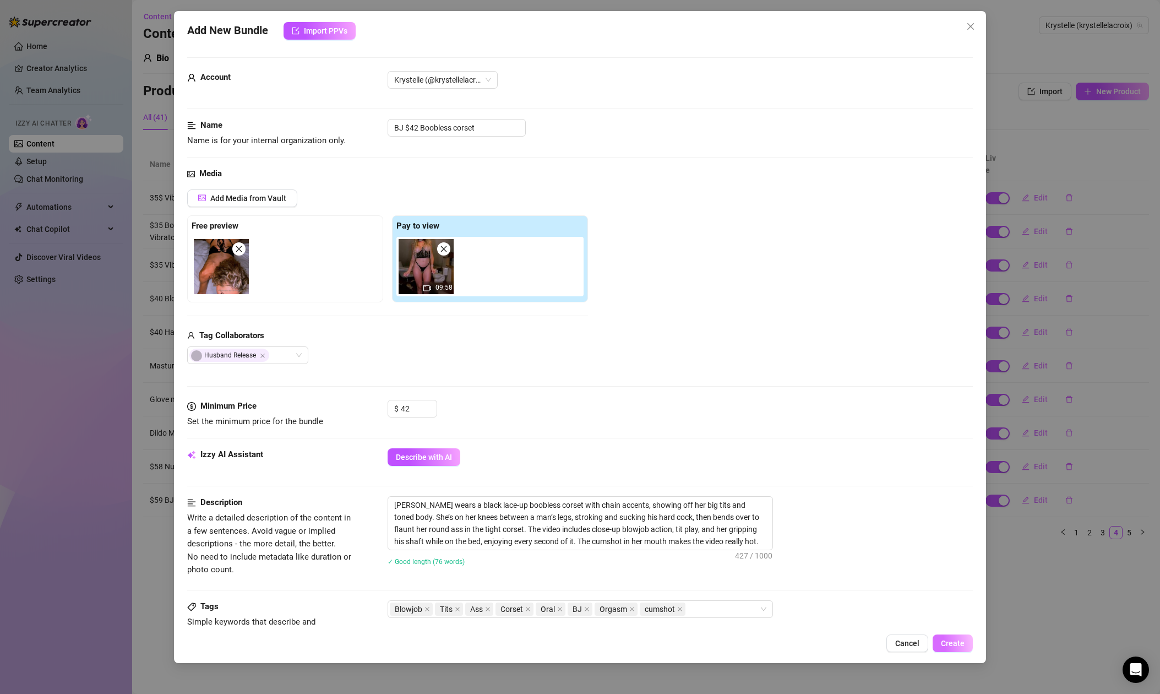
click at [958, 646] on span "Create" at bounding box center [953, 643] width 24 height 9
